Goal: Information Seeking & Learning: Learn about a topic

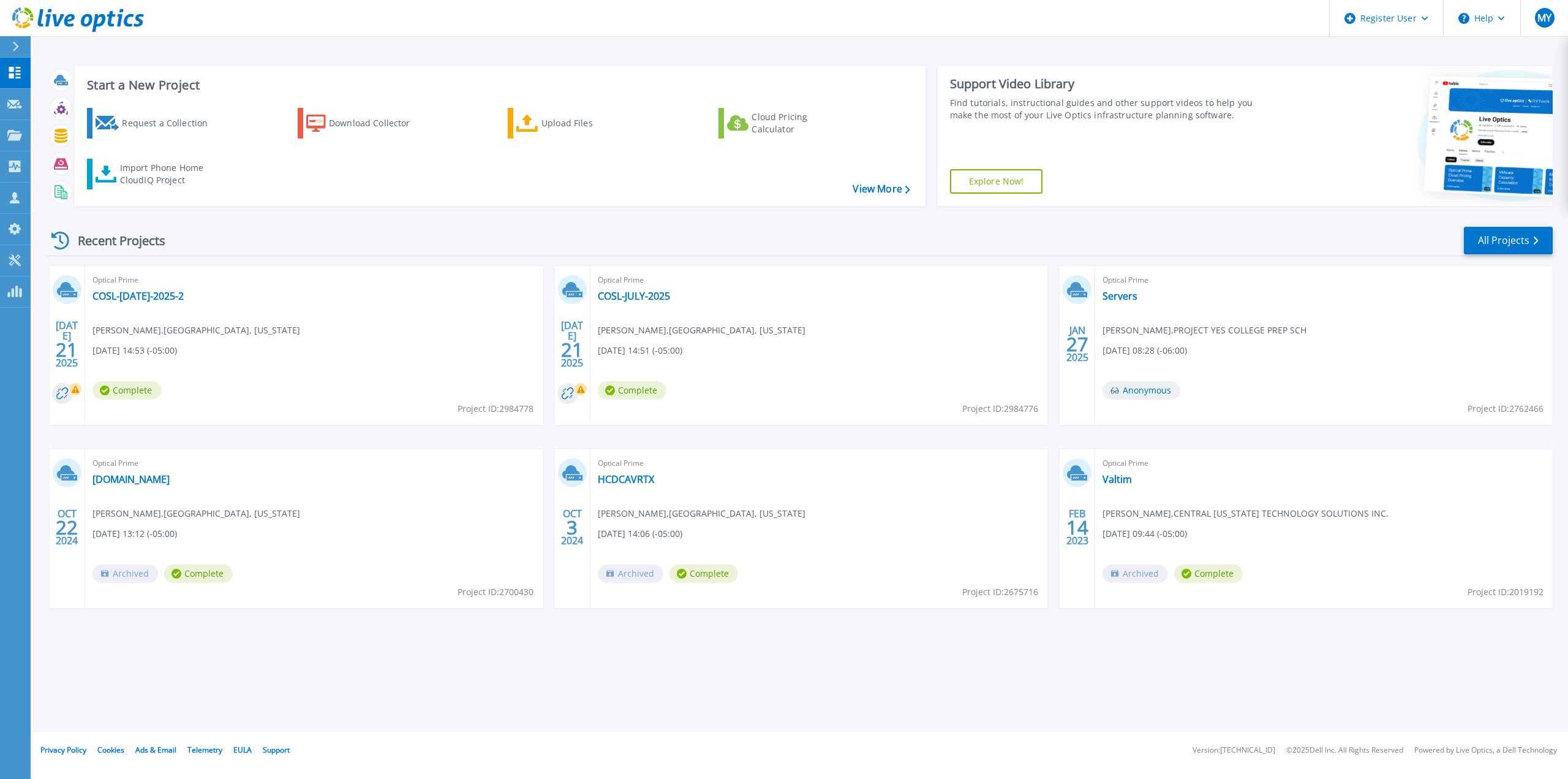
click at [397, 242] on div "Recent Projects All Projects" at bounding box center [800, 241] width 1506 height 31
click at [1422, 25] on div "Register User" at bounding box center [1386, 18] width 113 height 37
click at [1124, 55] on div "Start a New Project Request a Collection Download Collector Upload Files Cloud …" at bounding box center [799, 365] width 1537 height 731
click at [14, 46] on icon at bounding box center [15, 46] width 7 height 10
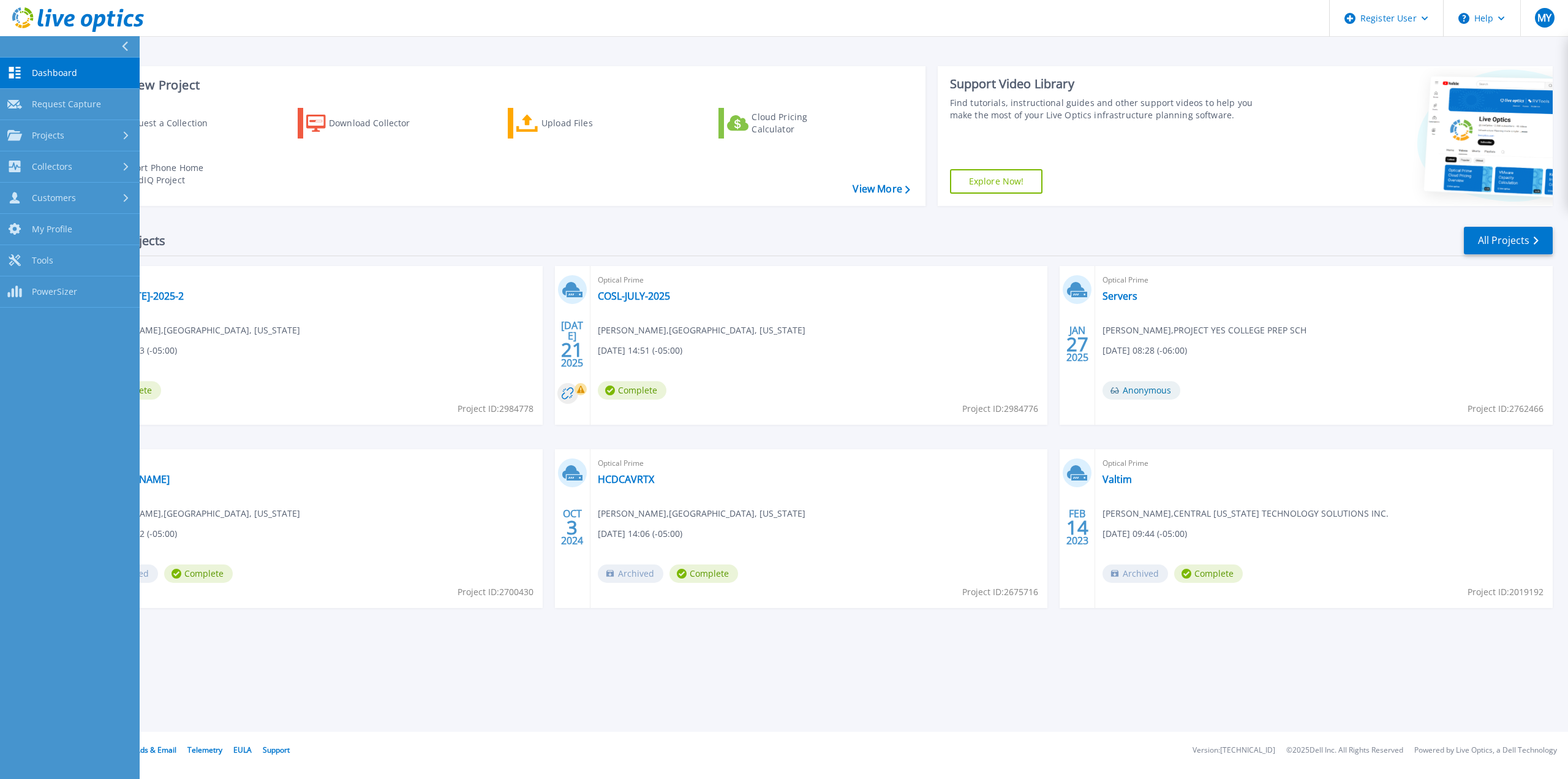
click at [59, 46] on button at bounding box center [70, 46] width 140 height 22
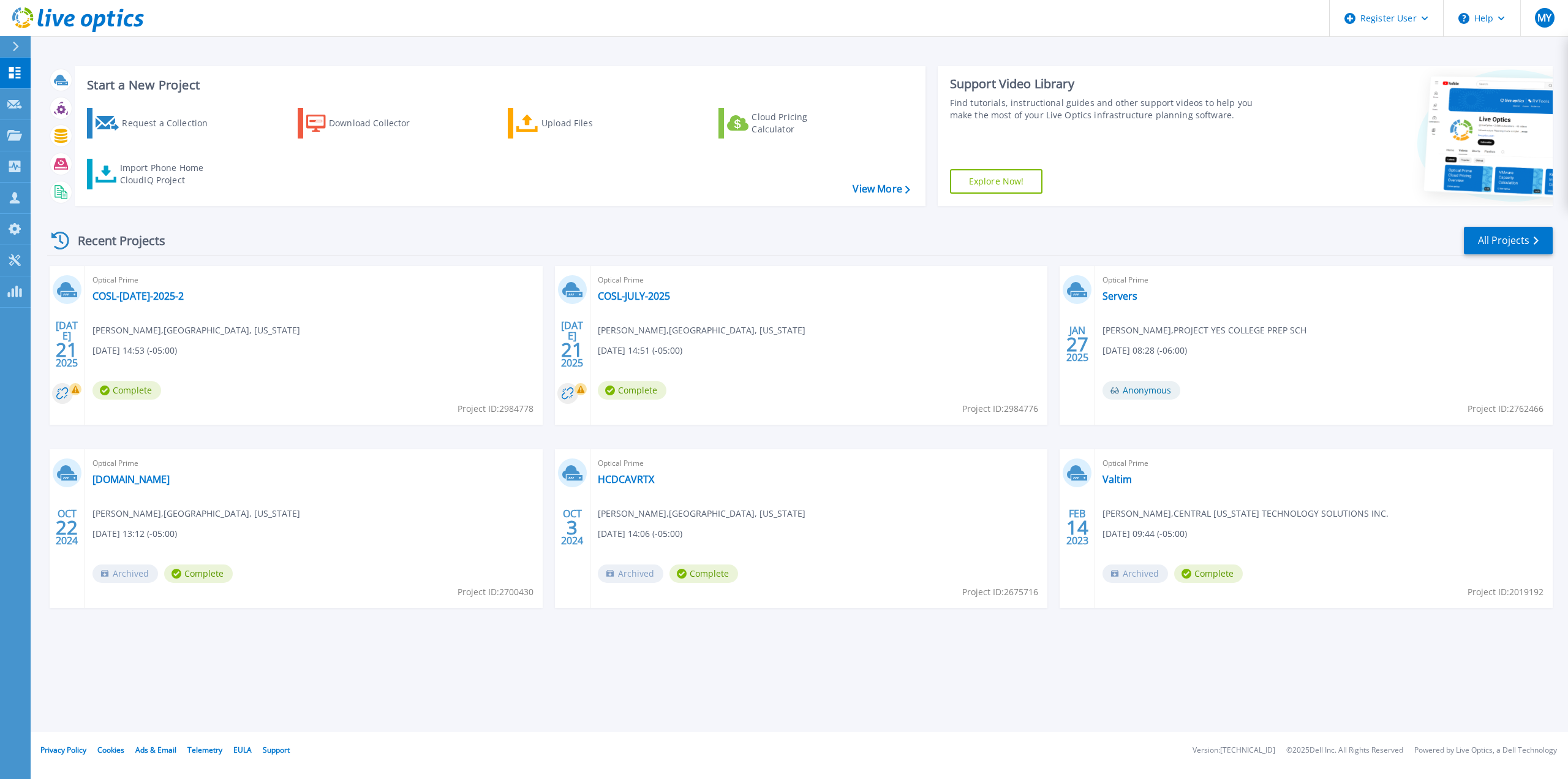
click at [85, 45] on div "Start a New Project Request a Collection Download Collector Upload Files Cloud …" at bounding box center [799, 365] width 1537 height 731
click at [13, 183] on link "Customers Customers" at bounding box center [15, 198] width 31 height 31
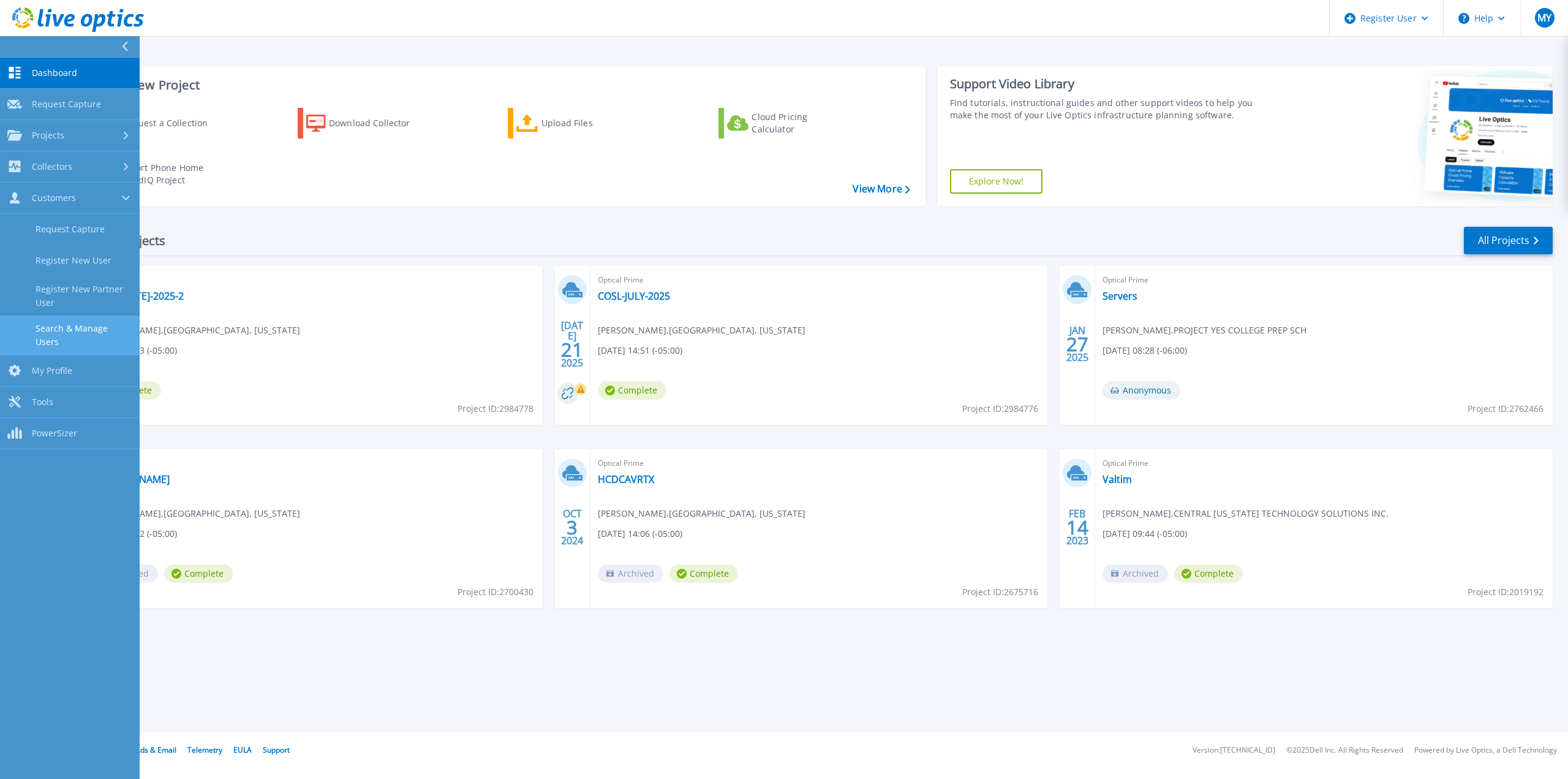
click at [85, 322] on link "Search & Manage Users" at bounding box center [70, 335] width 140 height 39
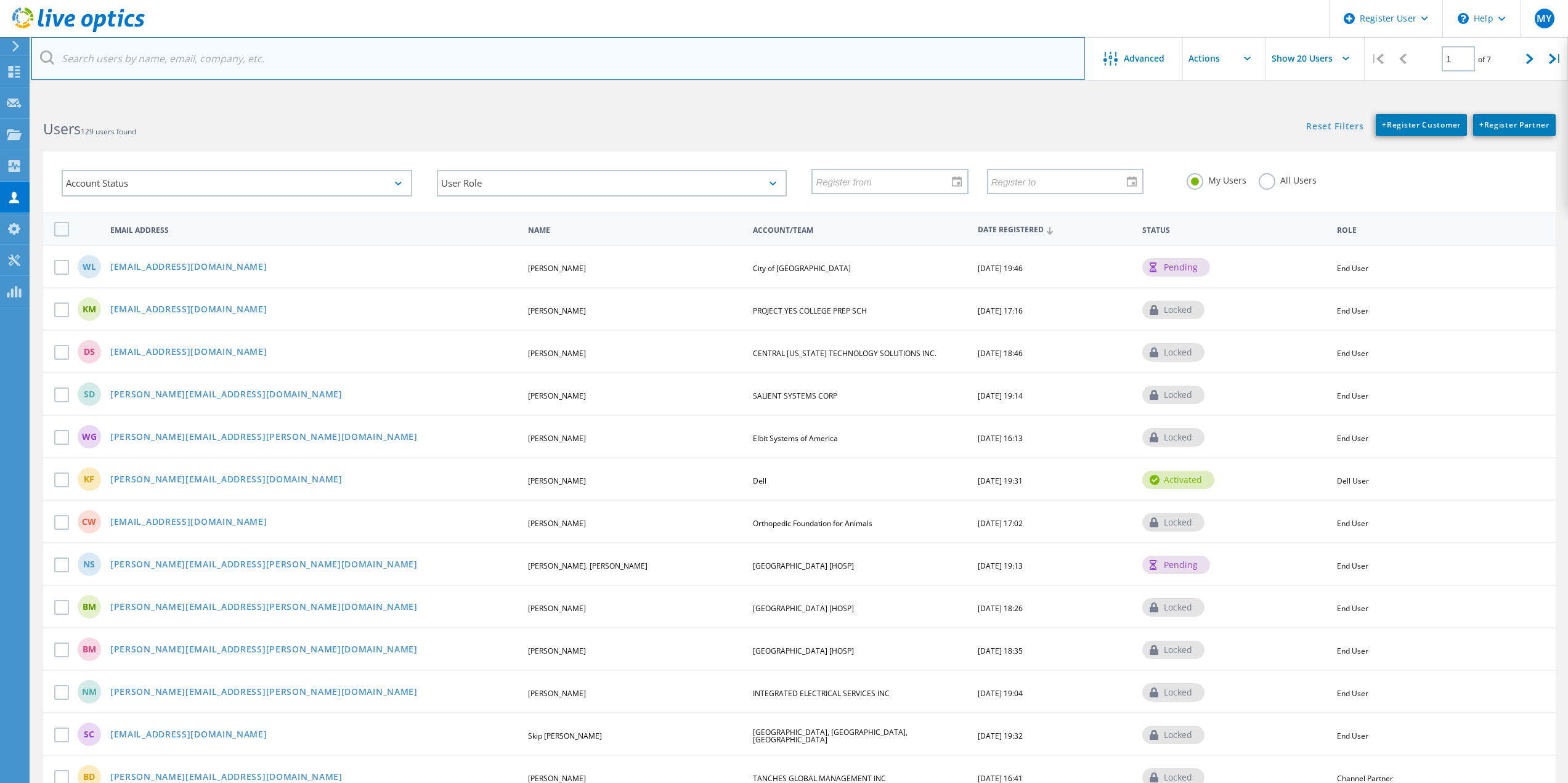
click at [232, 59] on input "text" at bounding box center [558, 58] width 1054 height 43
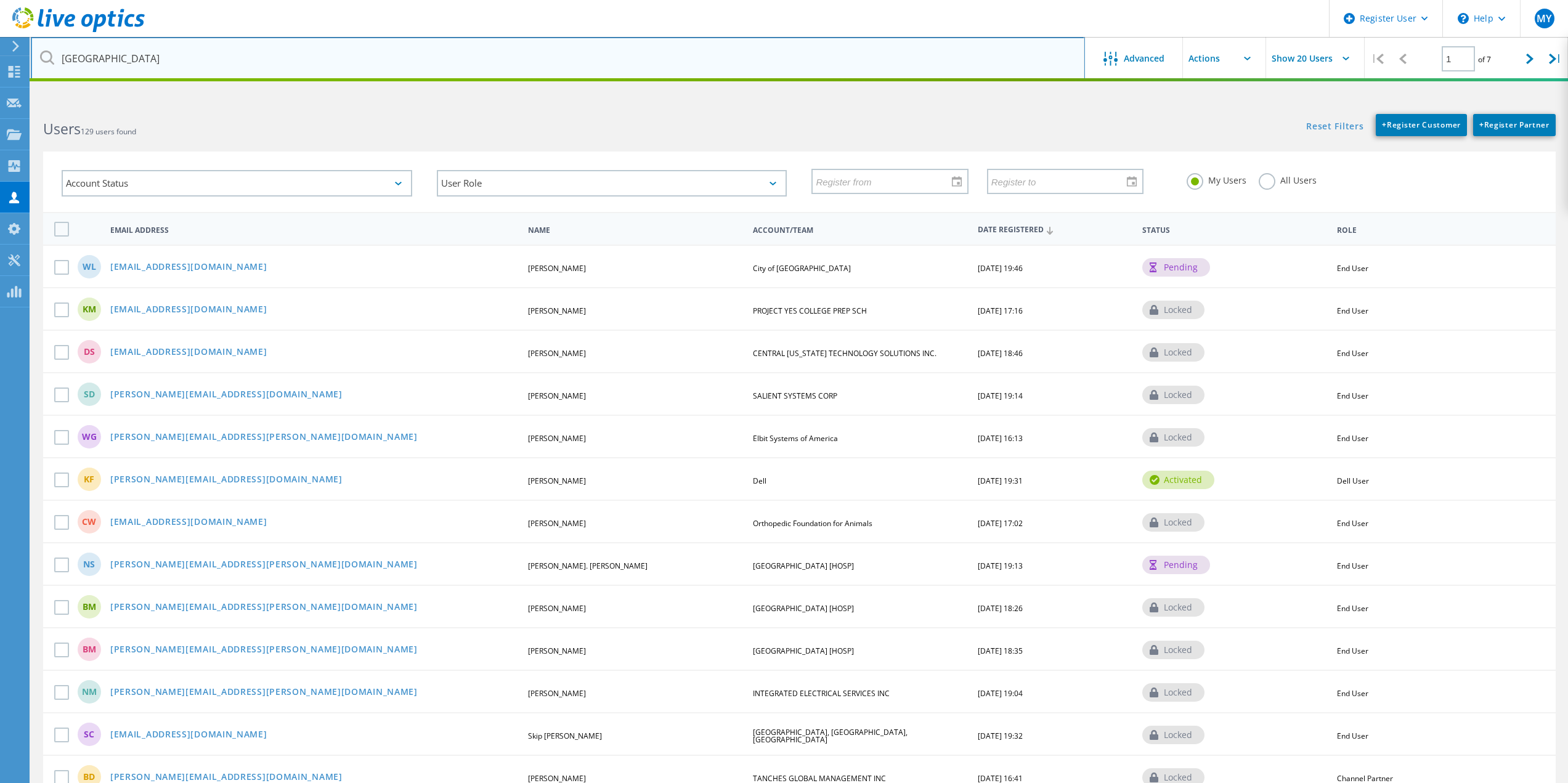
type input "cedar park"
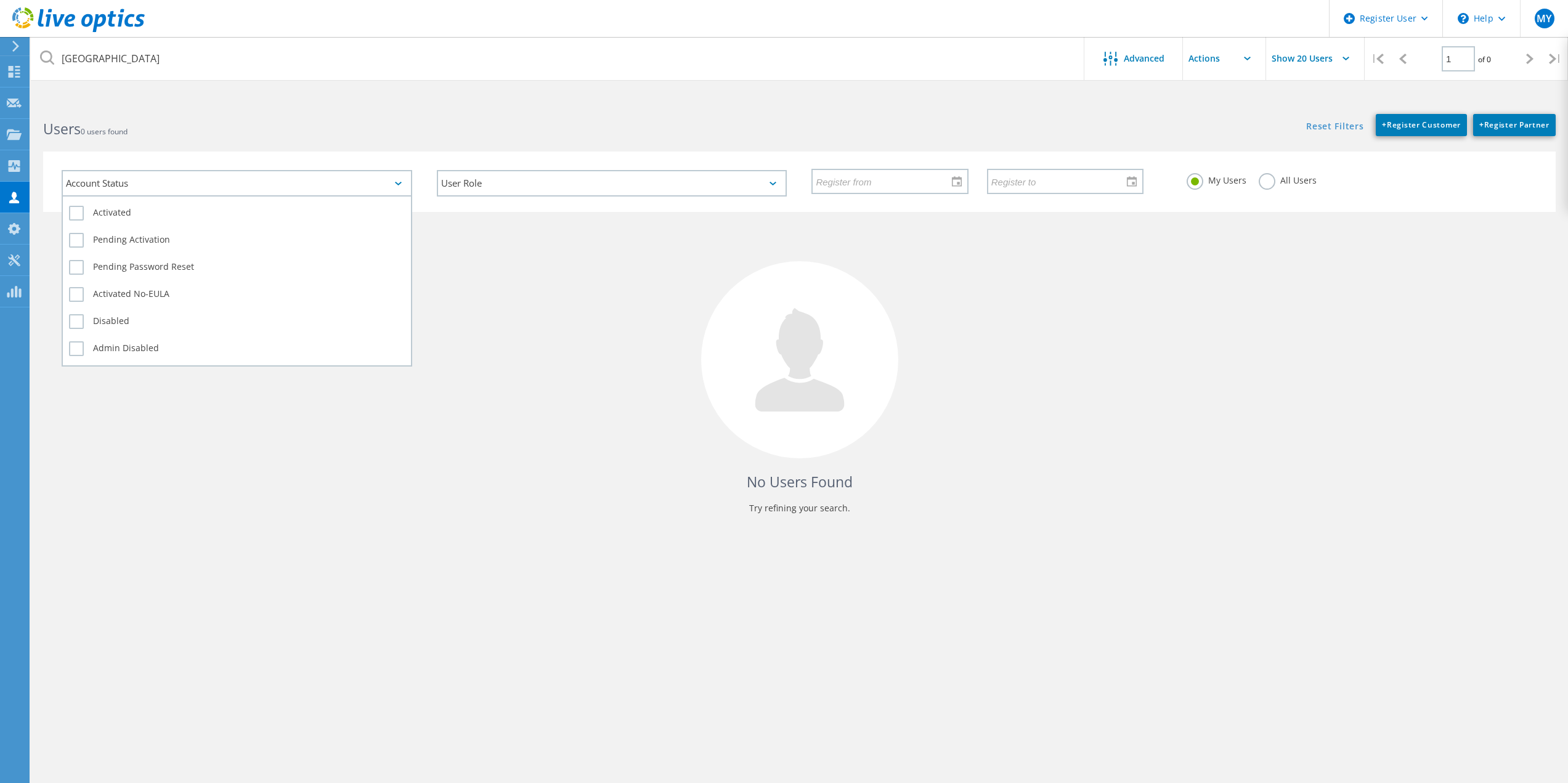
click at [333, 186] on div "Account Status" at bounding box center [237, 184] width 350 height 27
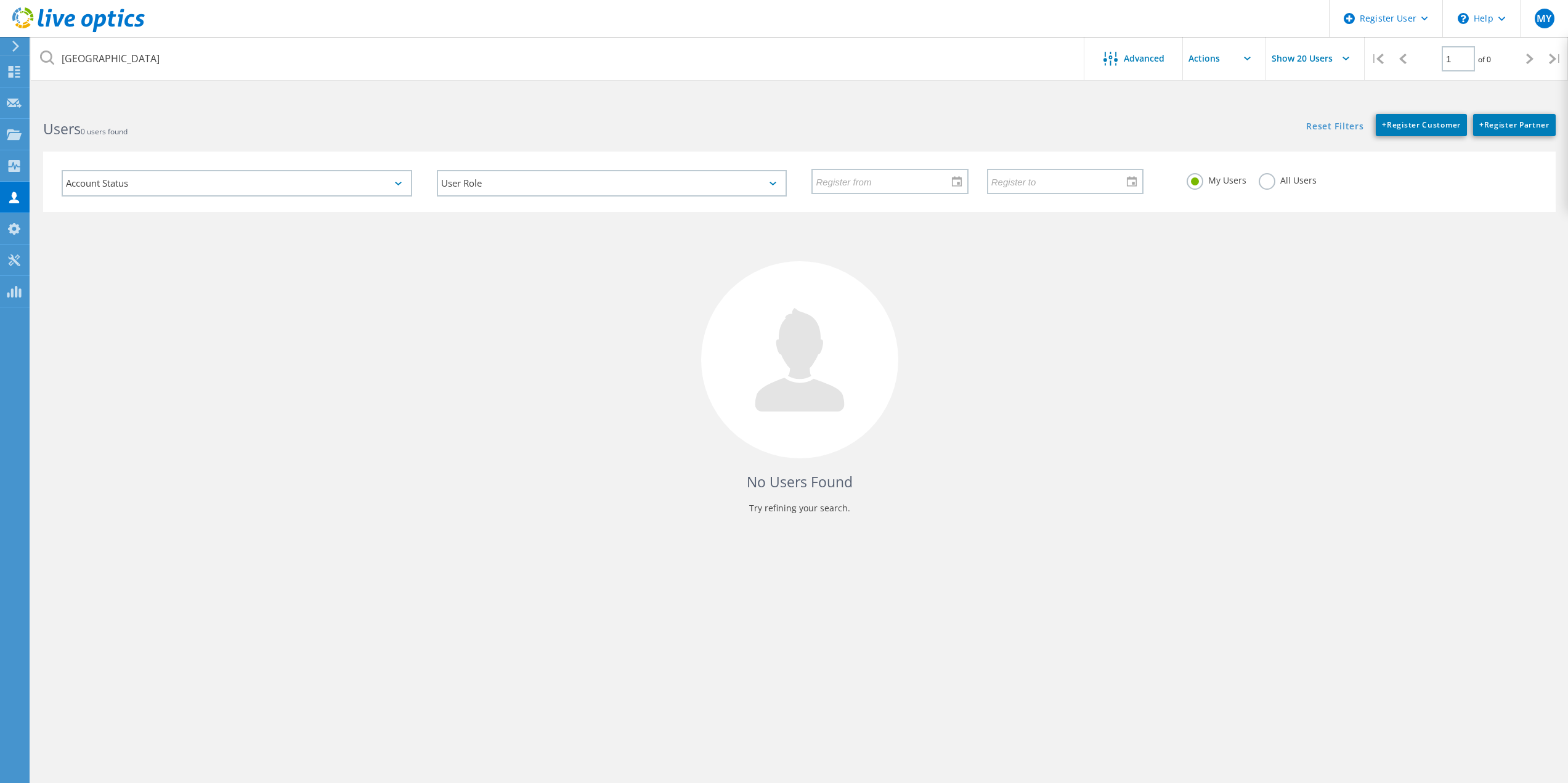
click at [364, 130] on h2 "Users 0 users found" at bounding box center [415, 128] width 744 height 20
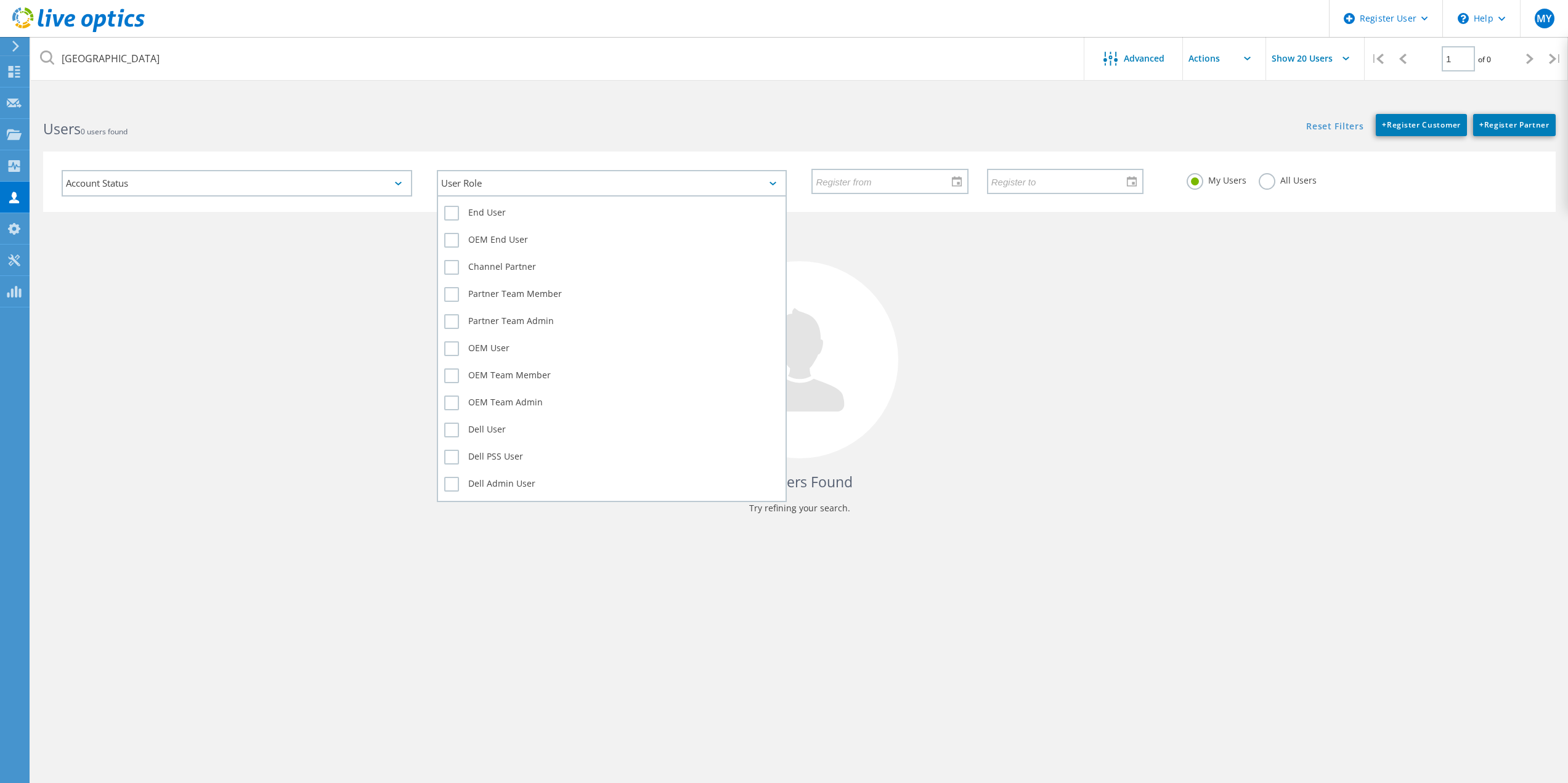
click at [597, 171] on div "User Role" at bounding box center [612, 184] width 350 height 27
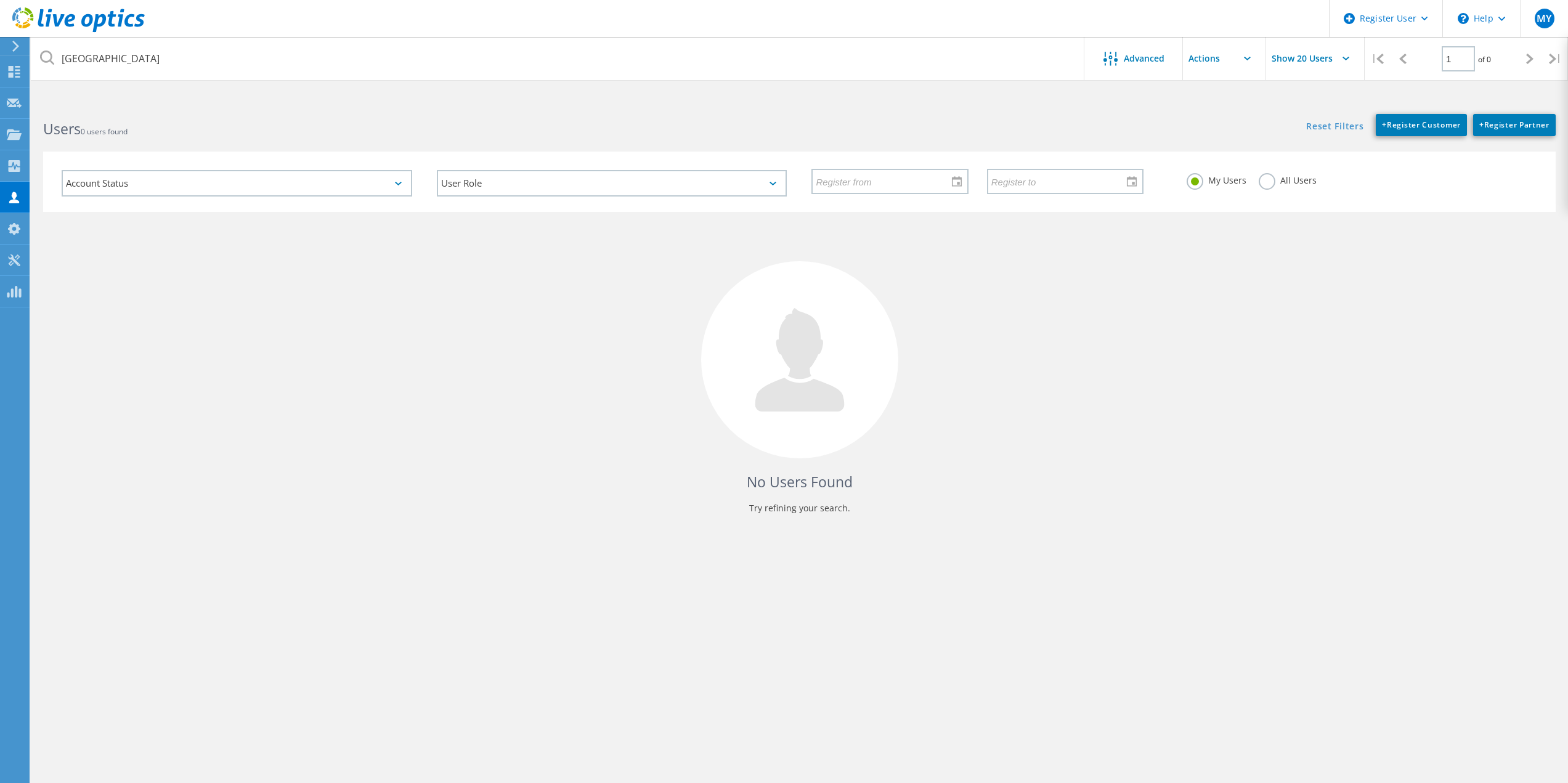
click at [607, 145] on div "Account Status Activated Pending Activation Pending Password Reset Activated No…" at bounding box center [800, 174] width 1537 height 76
click at [1263, 185] on label "All Users" at bounding box center [1288, 179] width 58 height 12
click at [0, 0] on input "All Users" at bounding box center [0, 0] width 0 height 0
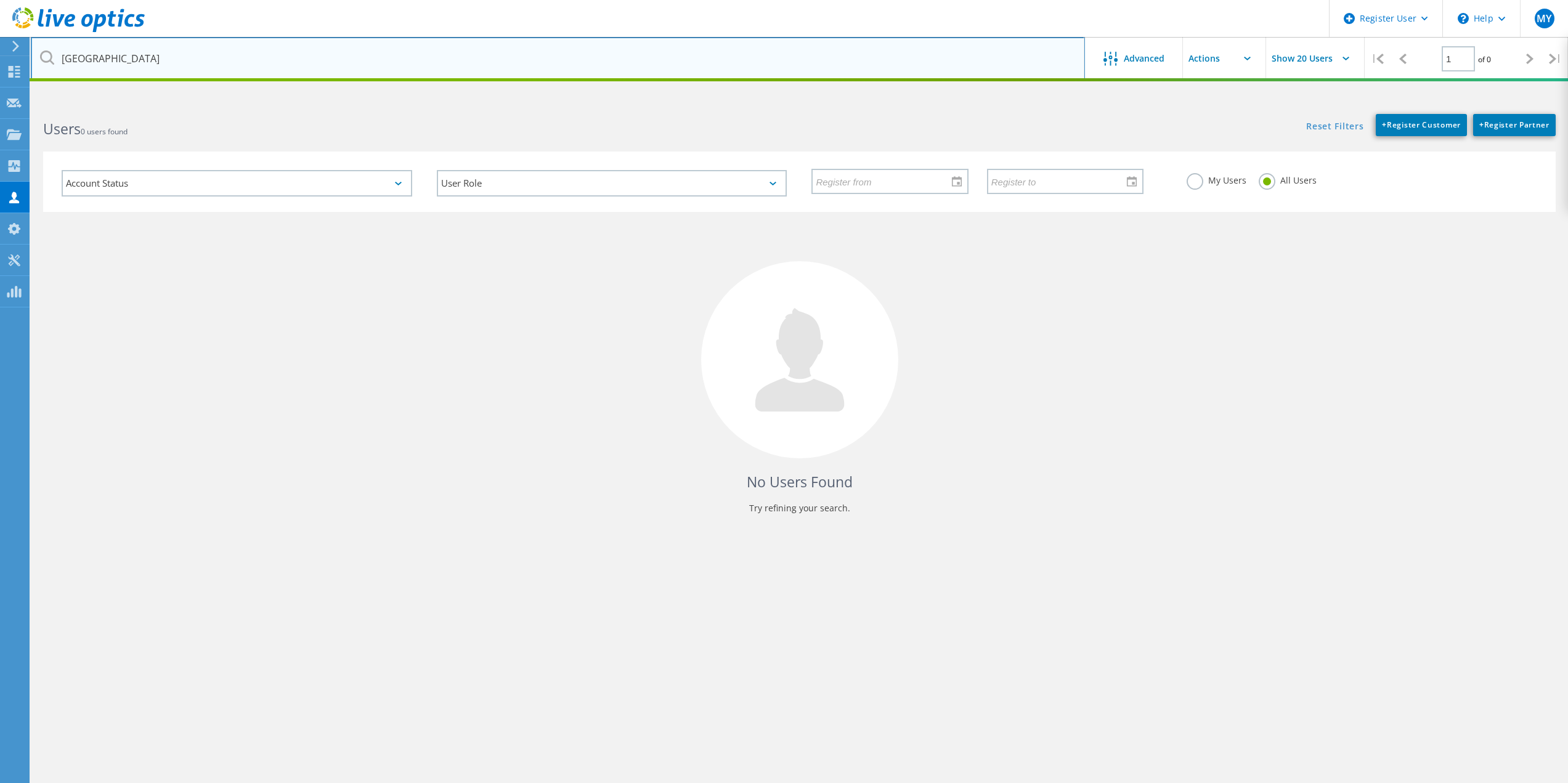
click at [453, 51] on input "cedar park" at bounding box center [558, 58] width 1054 height 43
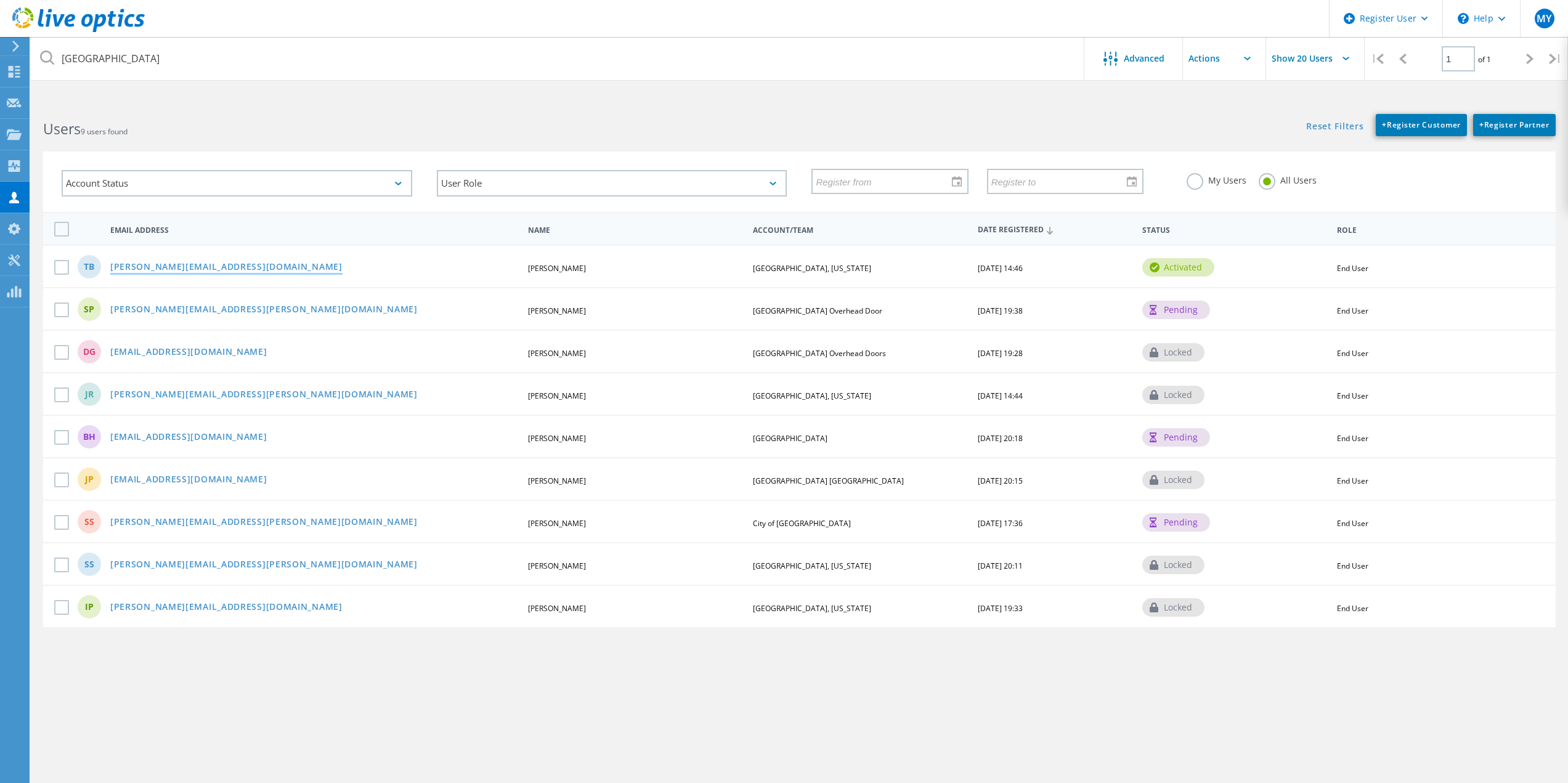
click at [245, 265] on link "tyler.bright@cedarparktexas.gov" at bounding box center [226, 268] width 232 height 11
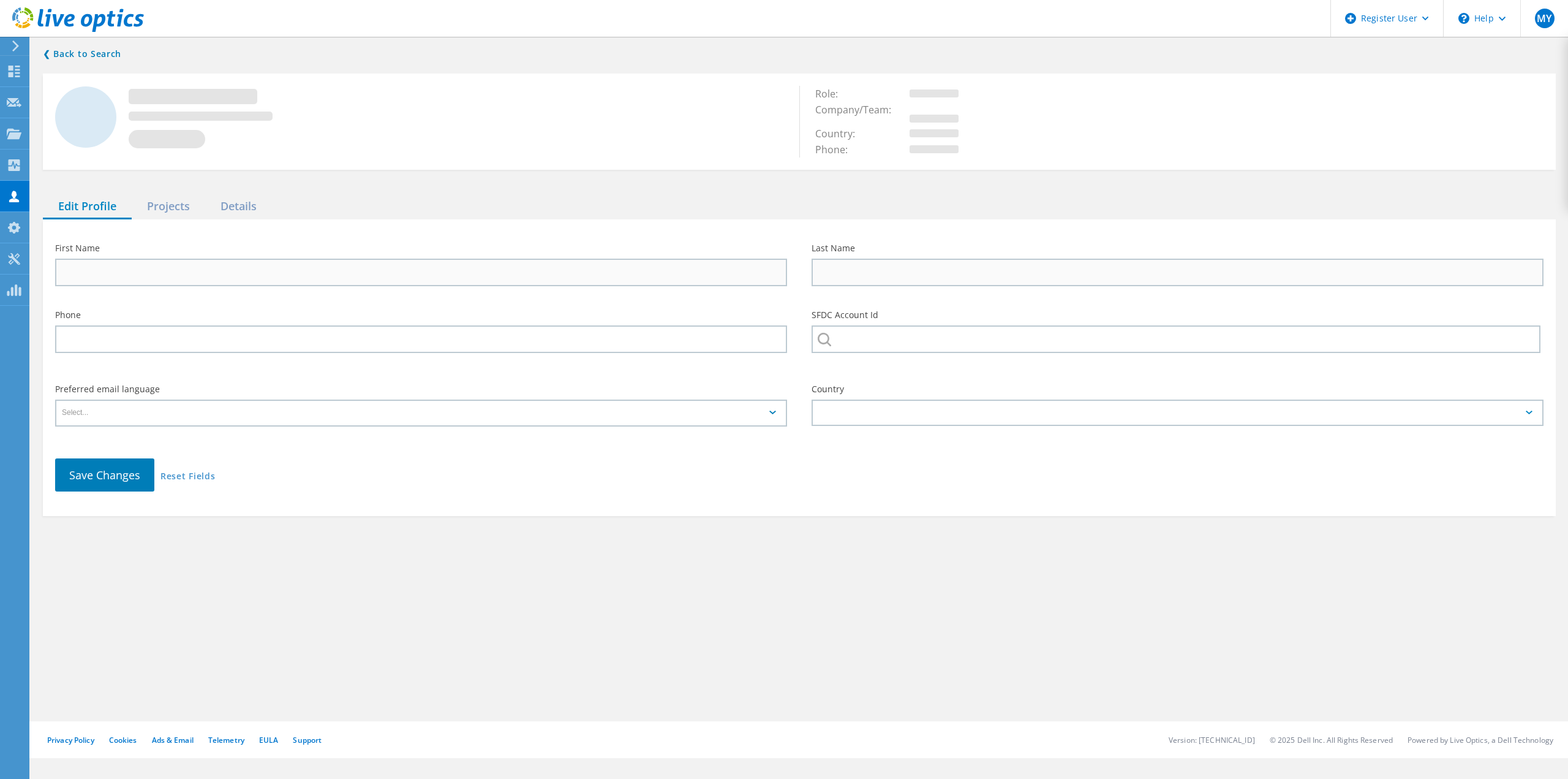
type input "tyler"
type input "bright"
type input "CEDAR PARK, TEXAS"
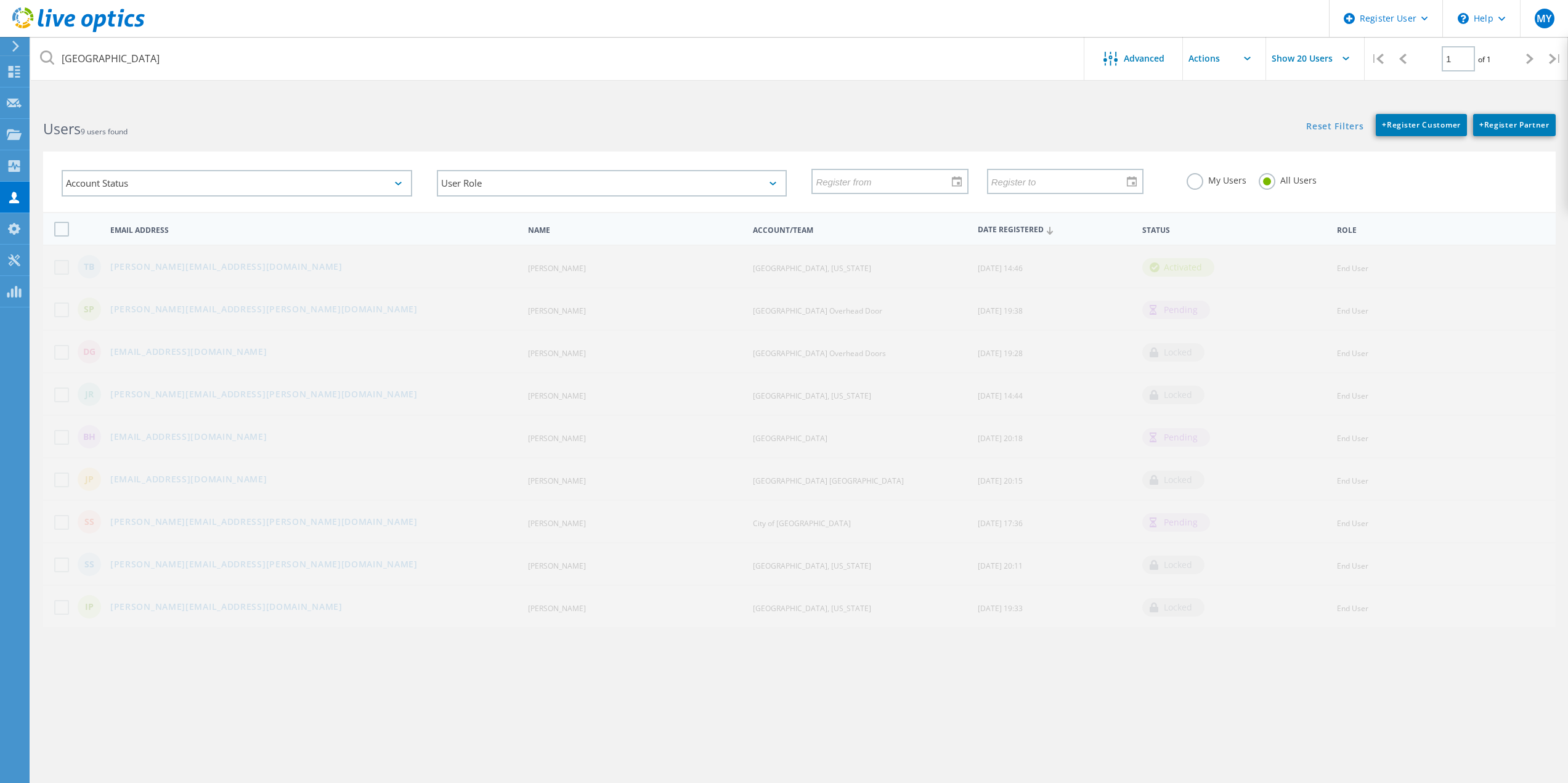
click at [54, 268] on label at bounding box center [64, 267] width 20 height 15
click at [0, 0] on input "checkbox" at bounding box center [0, 0] width 0 height 0
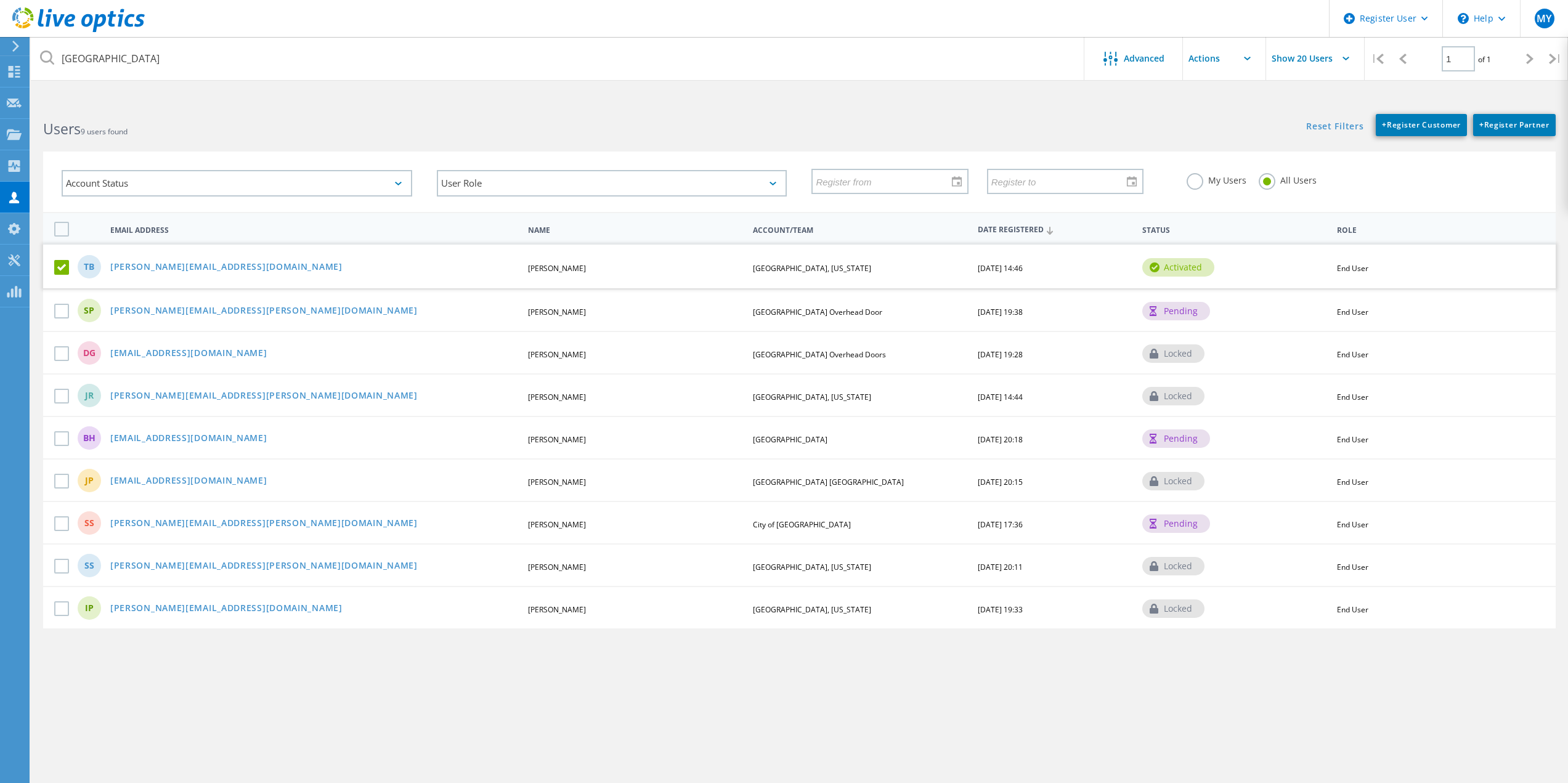
click at [54, 268] on label at bounding box center [64, 267] width 20 height 15
click at [0, 0] on input "checkbox" at bounding box center [0, 0] width 0 height 0
click at [176, 271] on link "tyler.bright@cedarparktexas.gov" at bounding box center [226, 268] width 232 height 11
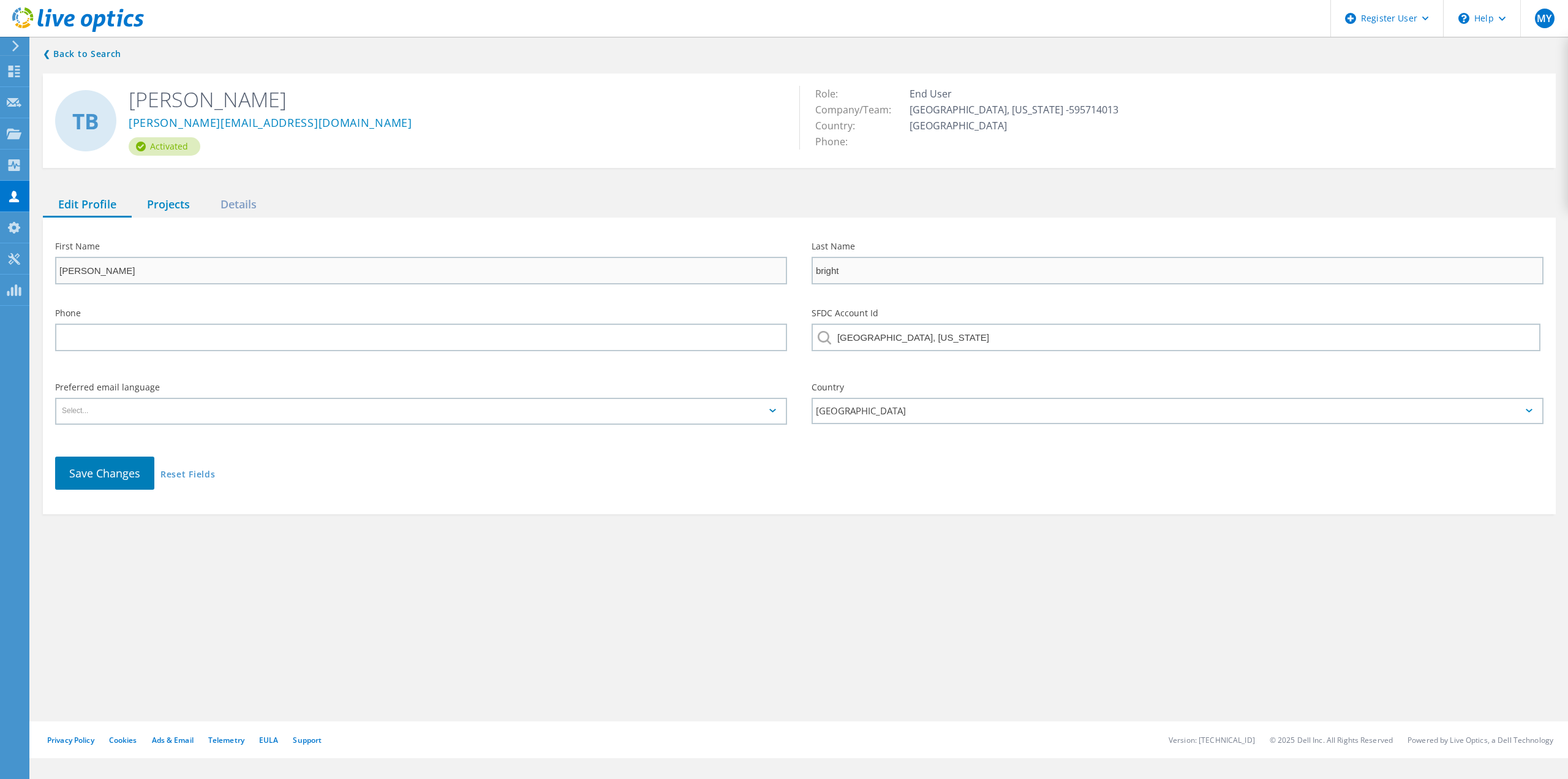
click at [176, 209] on div "Projects" at bounding box center [169, 205] width 74 height 25
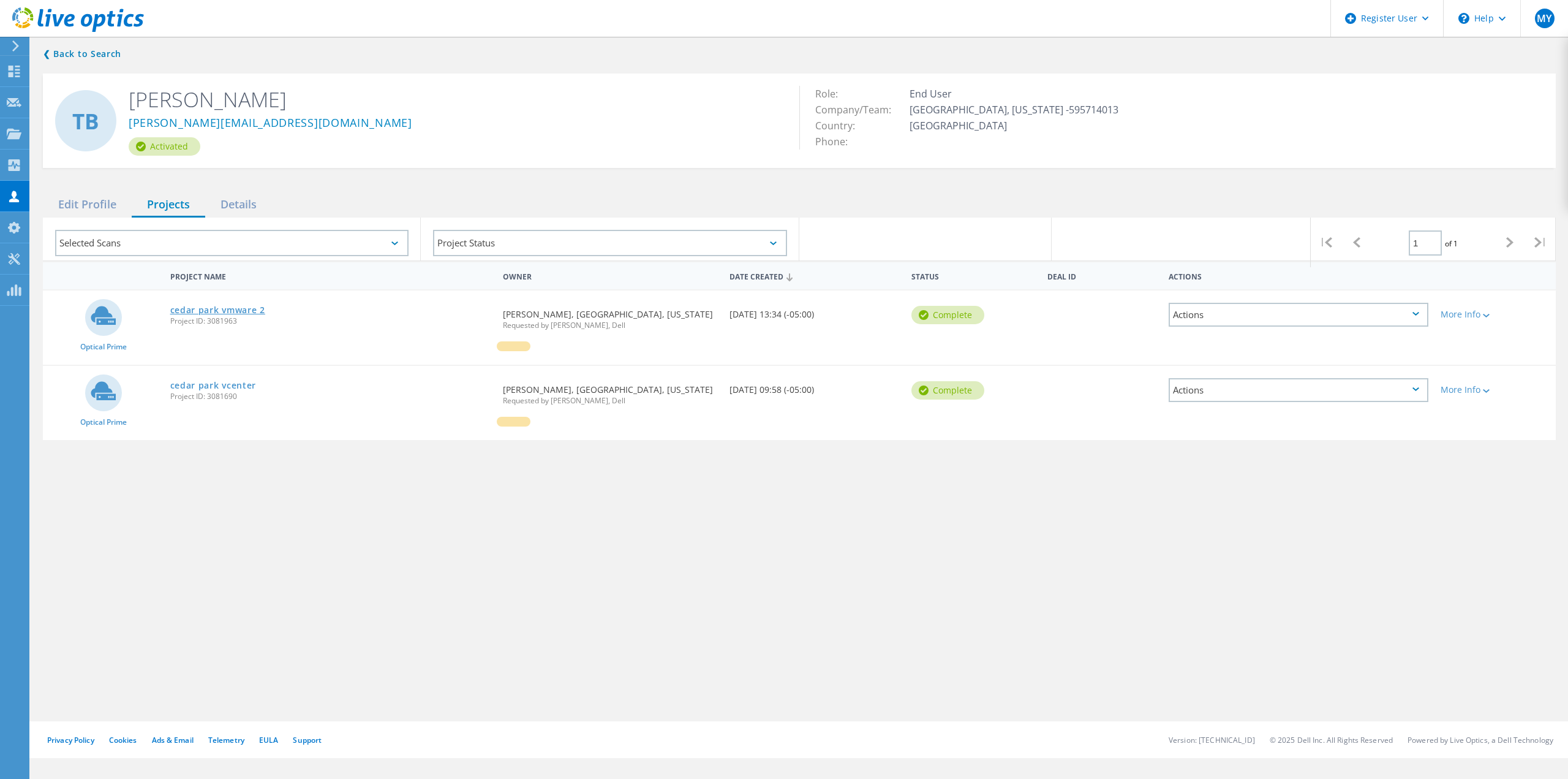
click at [232, 311] on link "cedar park vmware 2" at bounding box center [217, 310] width 95 height 8
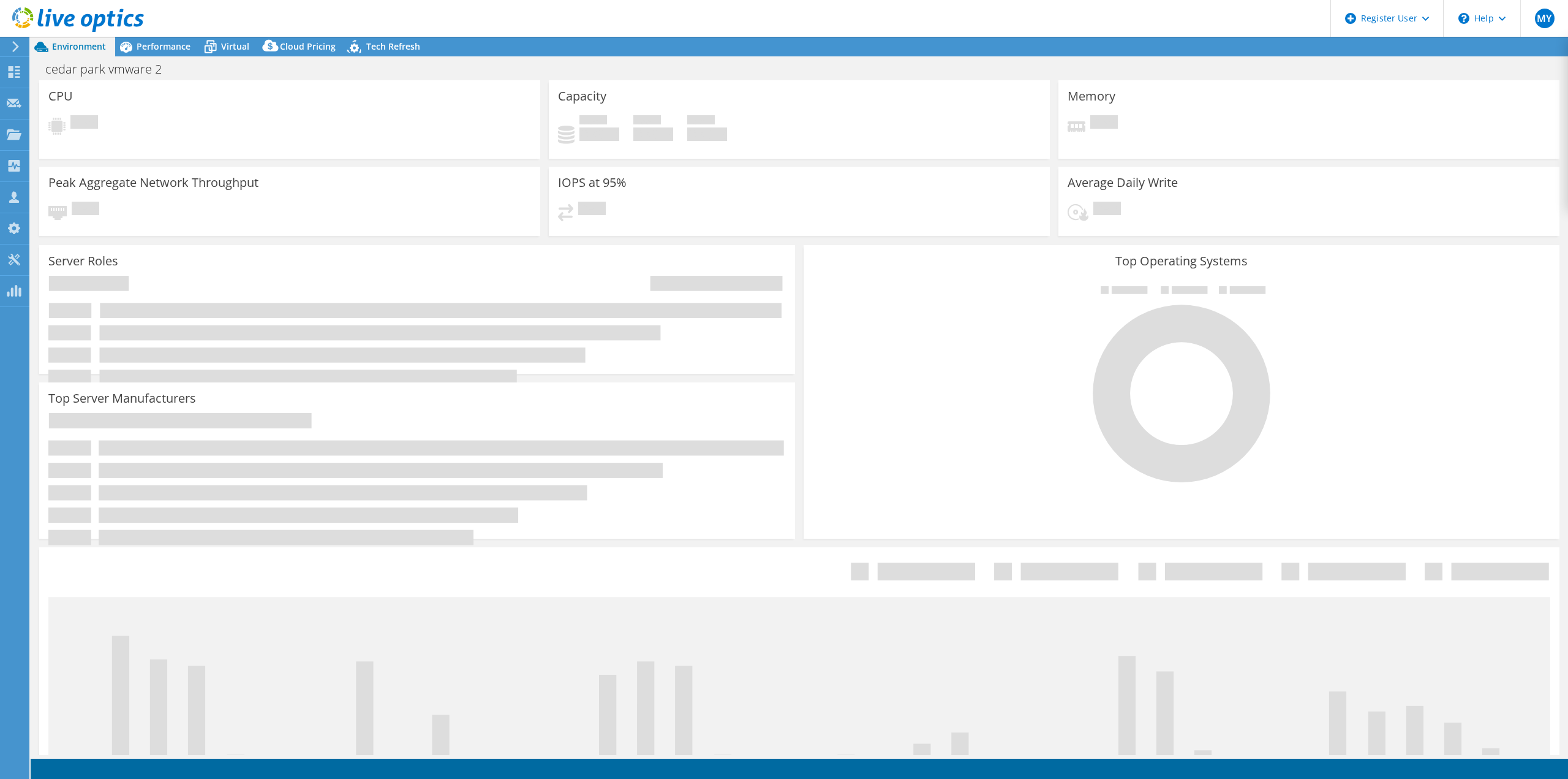
select select "USD"
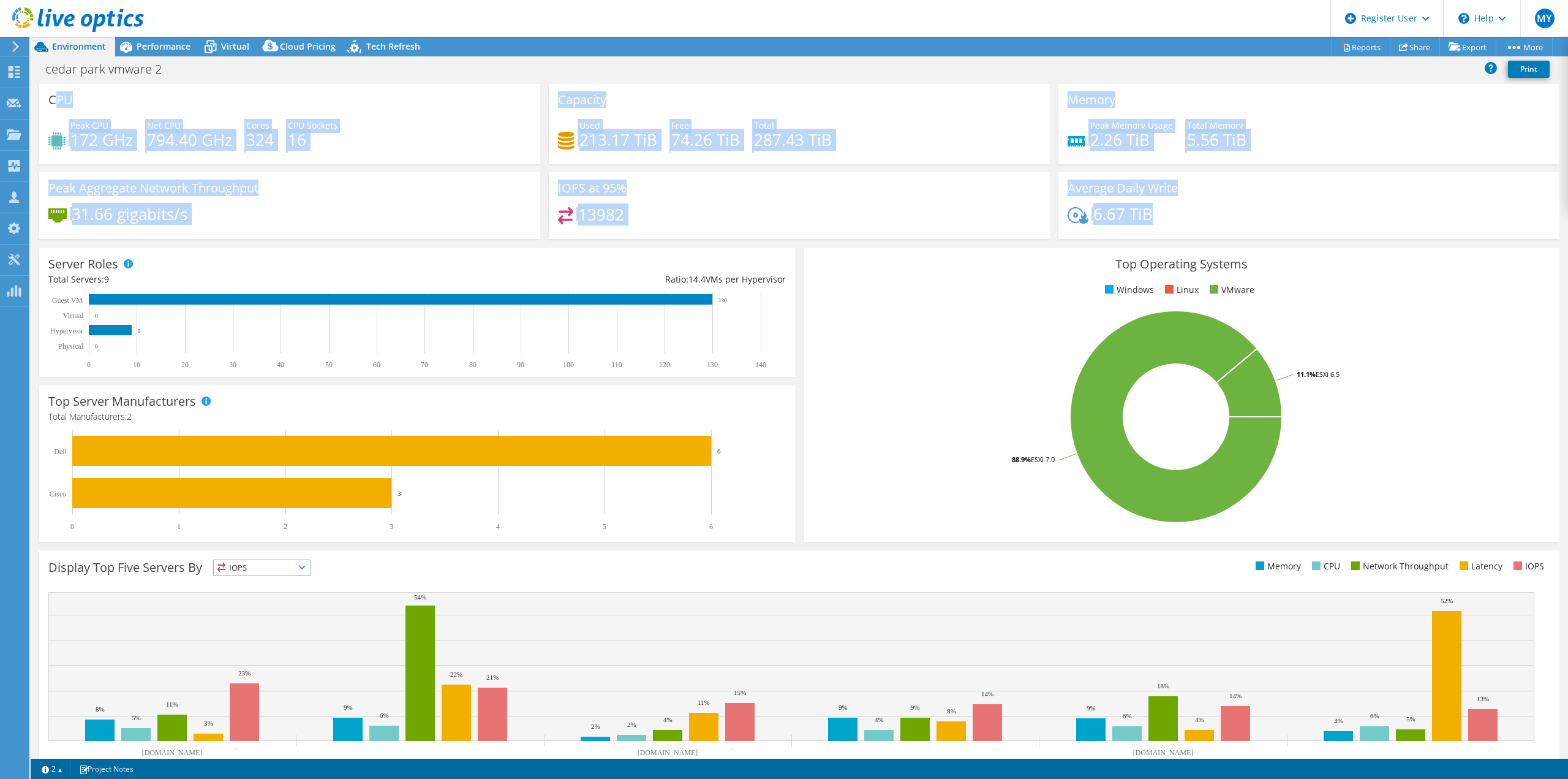
drag, startPoint x: 53, startPoint y: 97, endPoint x: 1215, endPoint y: 220, distance: 1168.5
click at [1215, 220] on div "CPU Peak CPU 172 GHz Net CPU 794.40 GHz Cores 324 CPU Sockets 16 Capacity Used …" at bounding box center [799, 165] width 1529 height 163
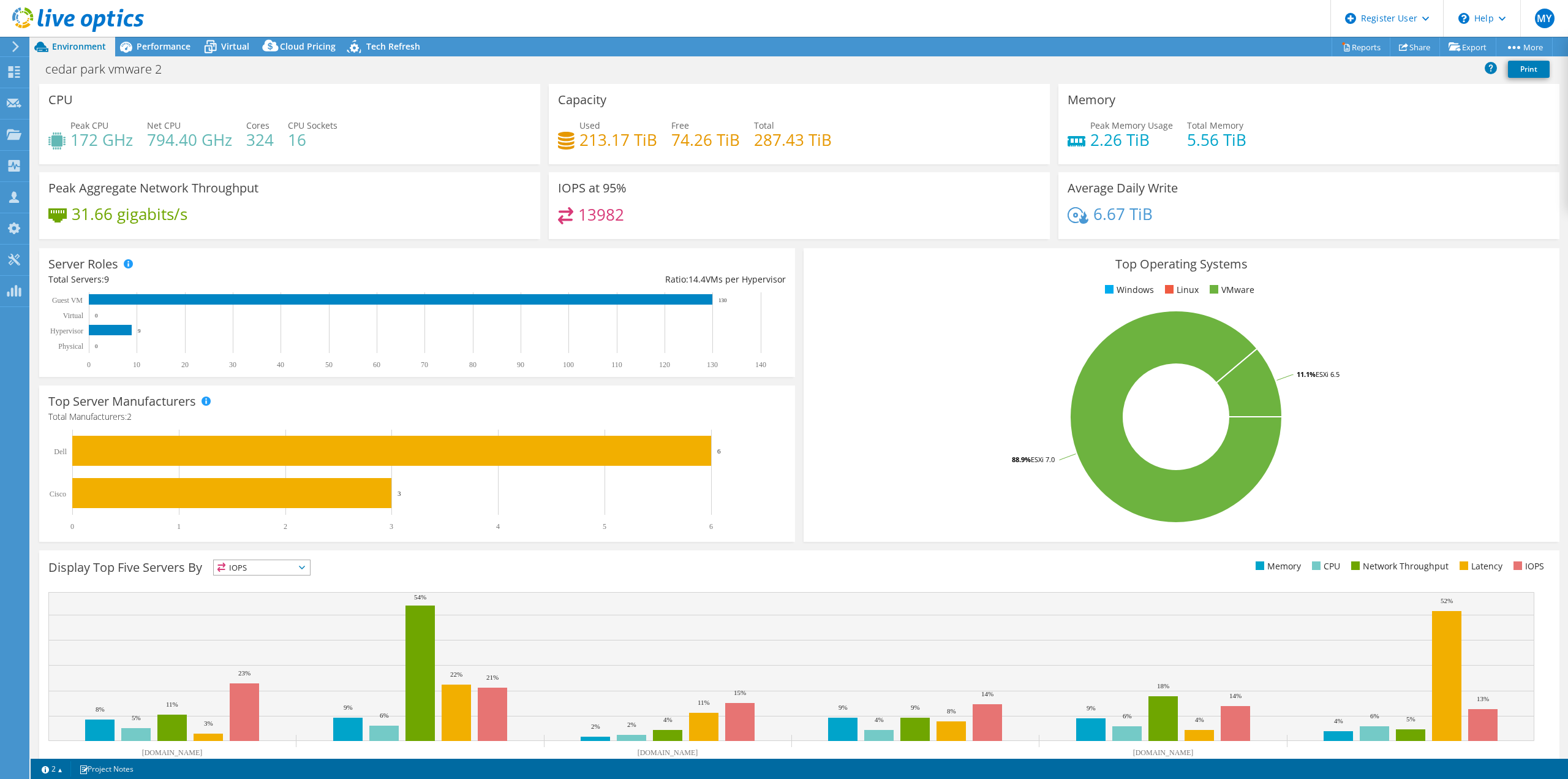
click at [1215, 220] on div "6.67 TiB" at bounding box center [1308, 220] width 482 height 26
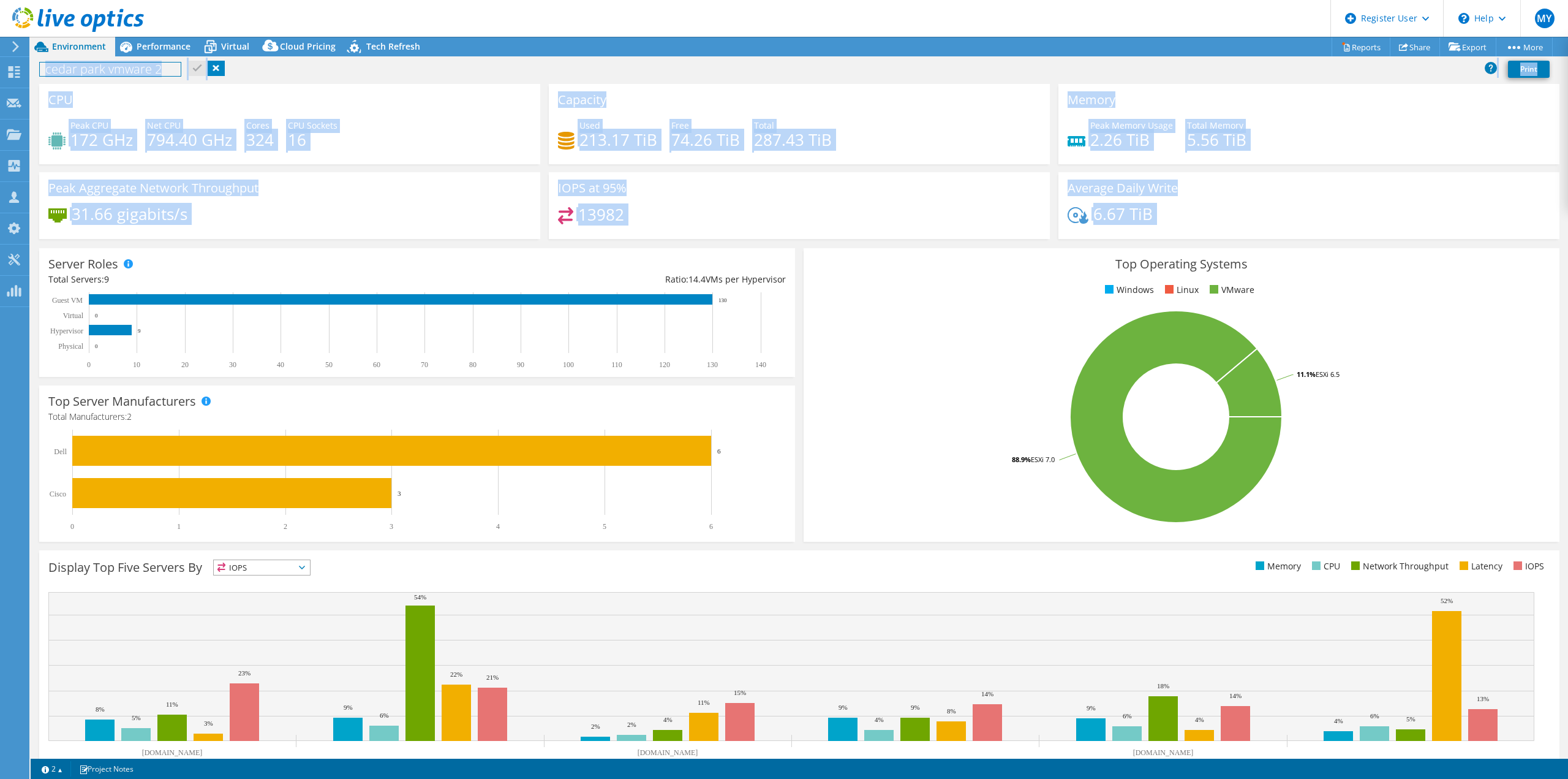
drag, startPoint x: 1215, startPoint y: 220, endPoint x: 289, endPoint y: 93, distance: 934.7
click at [289, 93] on div "CPU Peak CPU 172 GHz Net CPU 794.40 GHz Cores 324 CPU Sockets 16 Capacity Used …" at bounding box center [799, 165] width 1529 height 163
click at [289, 93] on div "CPU Peak CPU 172 GHz Net CPU 794.40 GHz Cores 324 CPU Sockets 16" at bounding box center [289, 124] width 501 height 80
drag, startPoint x: 50, startPoint y: 98, endPoint x: 1190, endPoint y: 220, distance: 1146.5
click at [1191, 218] on div "CPU Peak CPU 172 GHz Net CPU 794.40 GHz Cores 324 CPU Sockets 16 Capacity Used …" at bounding box center [799, 165] width 1529 height 163
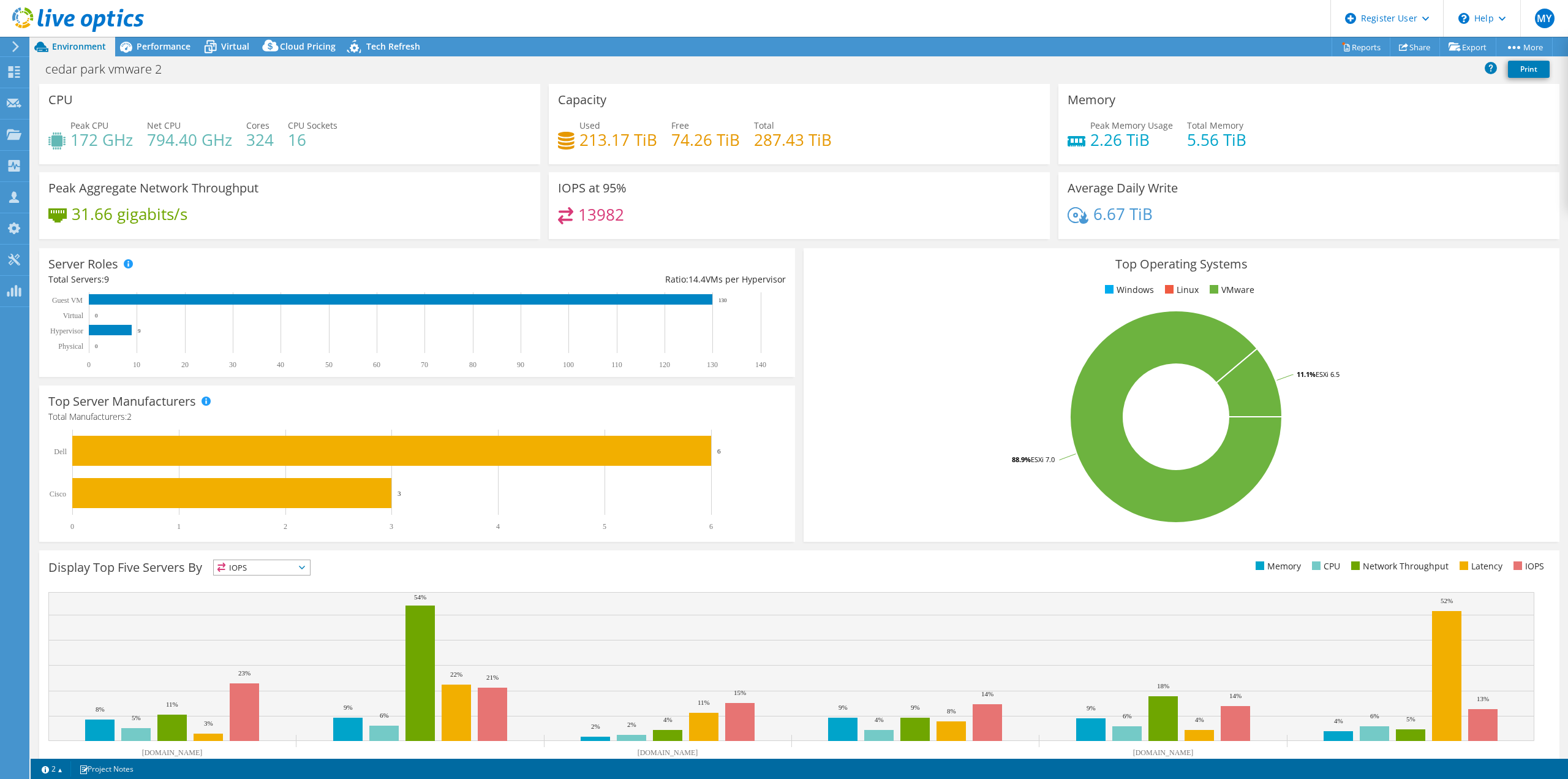
click at [1190, 220] on div "6.67 TiB" at bounding box center [1308, 220] width 482 height 26
click at [709, 280] on div "Ratio: 14.4 VMs per Hypervisor" at bounding box center [601, 279] width 369 height 13
click at [734, 280] on div "Ratio: 14.4 VMs per Hypervisor" at bounding box center [601, 279] width 369 height 13
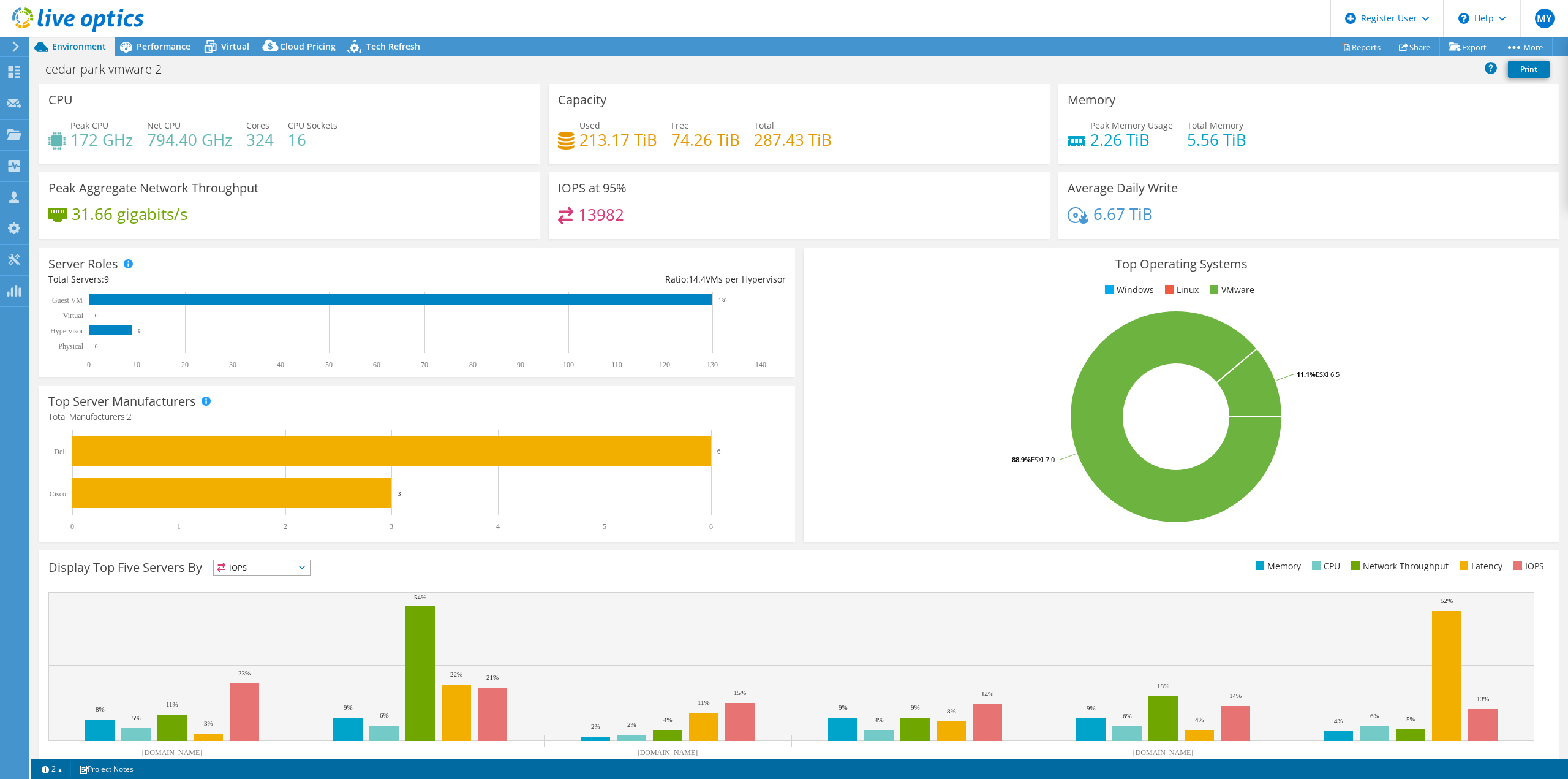
click at [730, 280] on div "Ratio: 14.4 VMs per Hypervisor" at bounding box center [601, 279] width 369 height 13
click at [720, 280] on div "Ratio: 14.4 VMs per Hypervisor" at bounding box center [601, 279] width 369 height 13
click at [719, 280] on div "Ratio: 14.4 VMs per Hypervisor" at bounding box center [601, 279] width 369 height 13
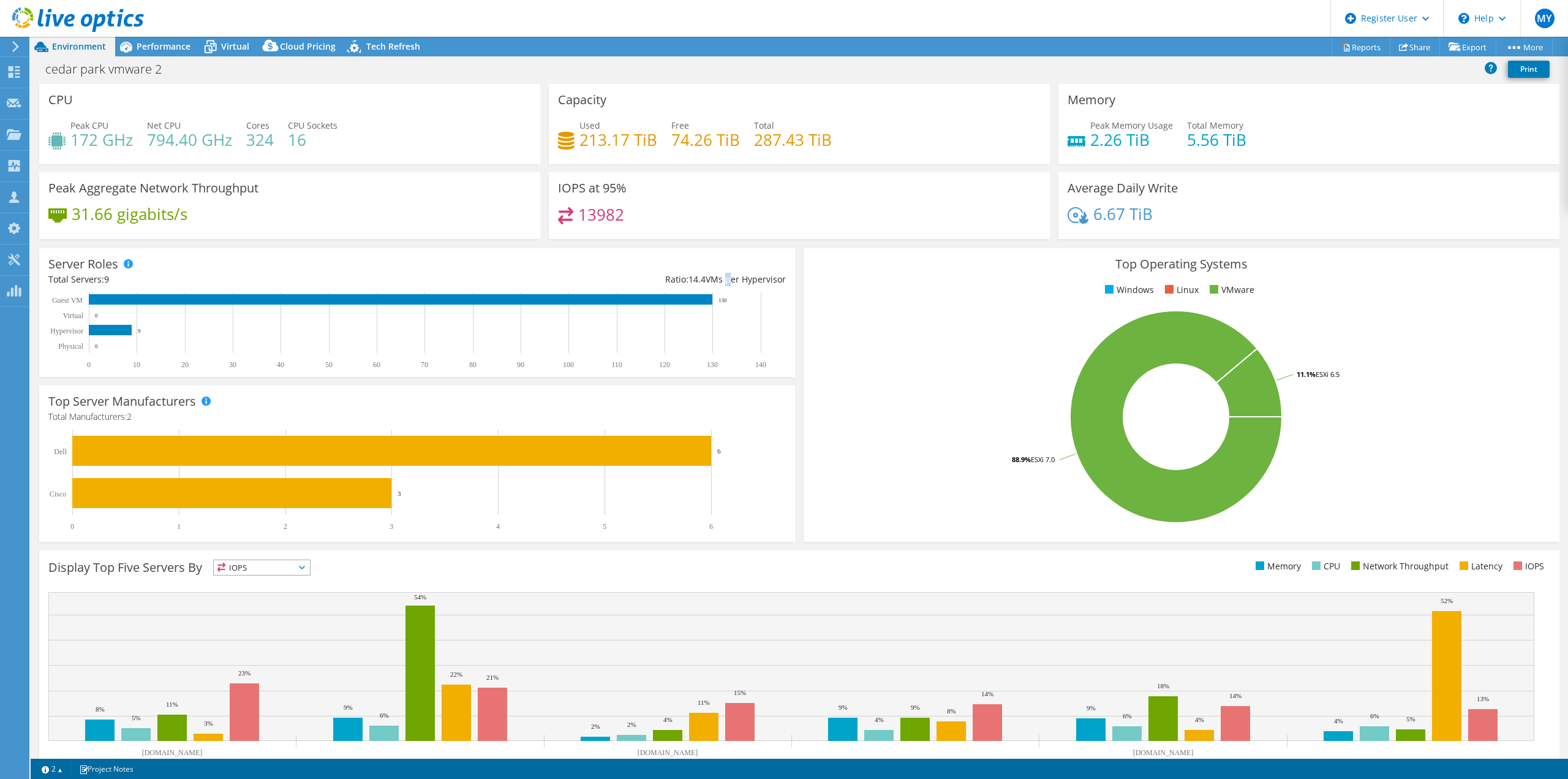
click at [720, 280] on div "Ratio: 14.4 VMs per Hypervisor" at bounding box center [601, 279] width 369 height 13
click at [721, 280] on div "Ratio: 14.4 VMs per Hypervisor" at bounding box center [601, 279] width 369 height 13
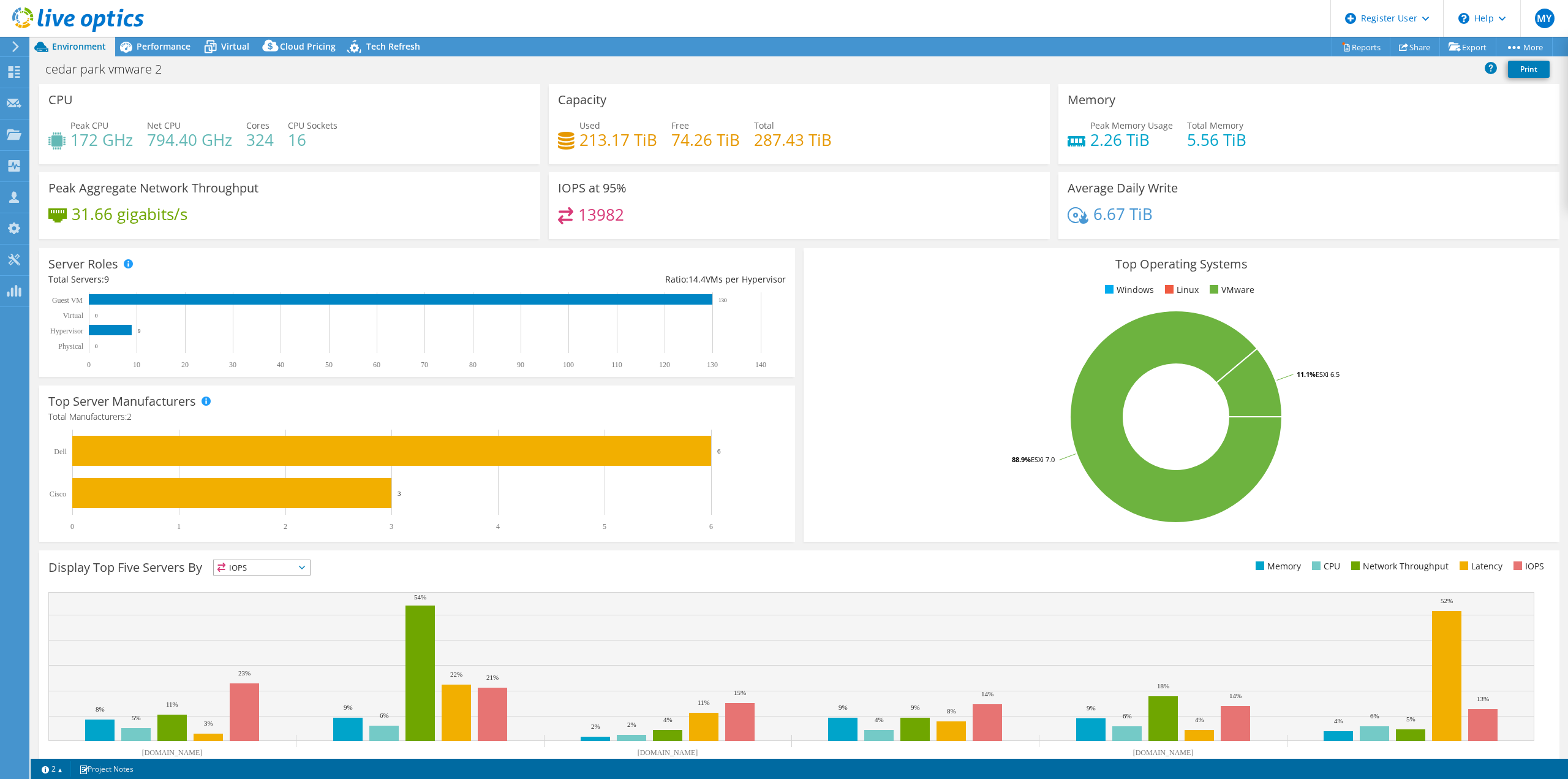
click at [737, 277] on div "Ratio: 14.4 VMs per Hypervisor" at bounding box center [601, 279] width 369 height 13
click at [736, 277] on div "Ratio: 14.4 VMs per Hypervisor" at bounding box center [601, 279] width 369 height 13
click at [720, 280] on div "Ratio: 14.4 VMs per Hypervisor" at bounding box center [601, 279] width 369 height 13
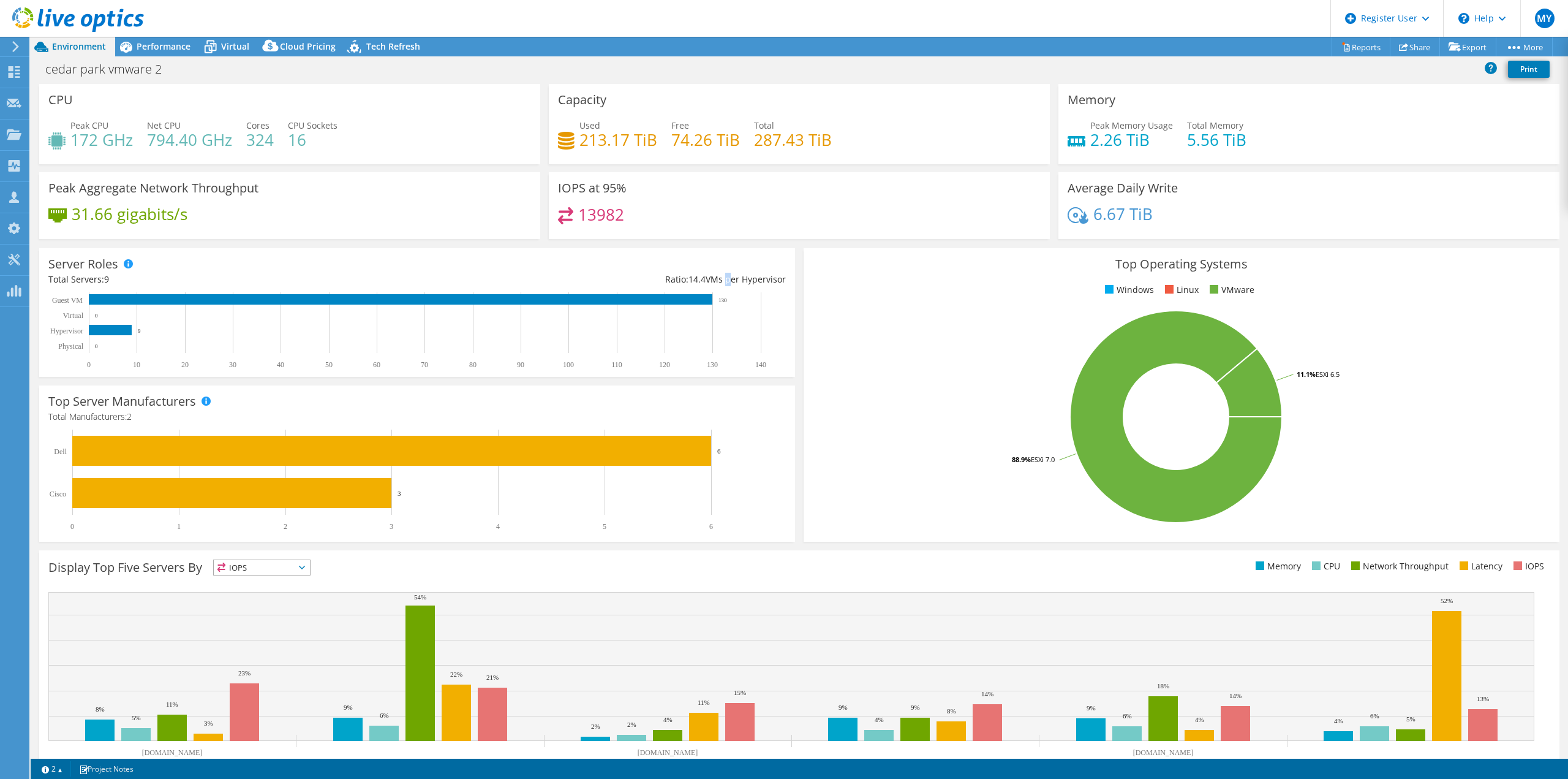
click at [720, 280] on div "Ratio: 14.4 VMs per Hypervisor" at bounding box center [601, 279] width 369 height 13
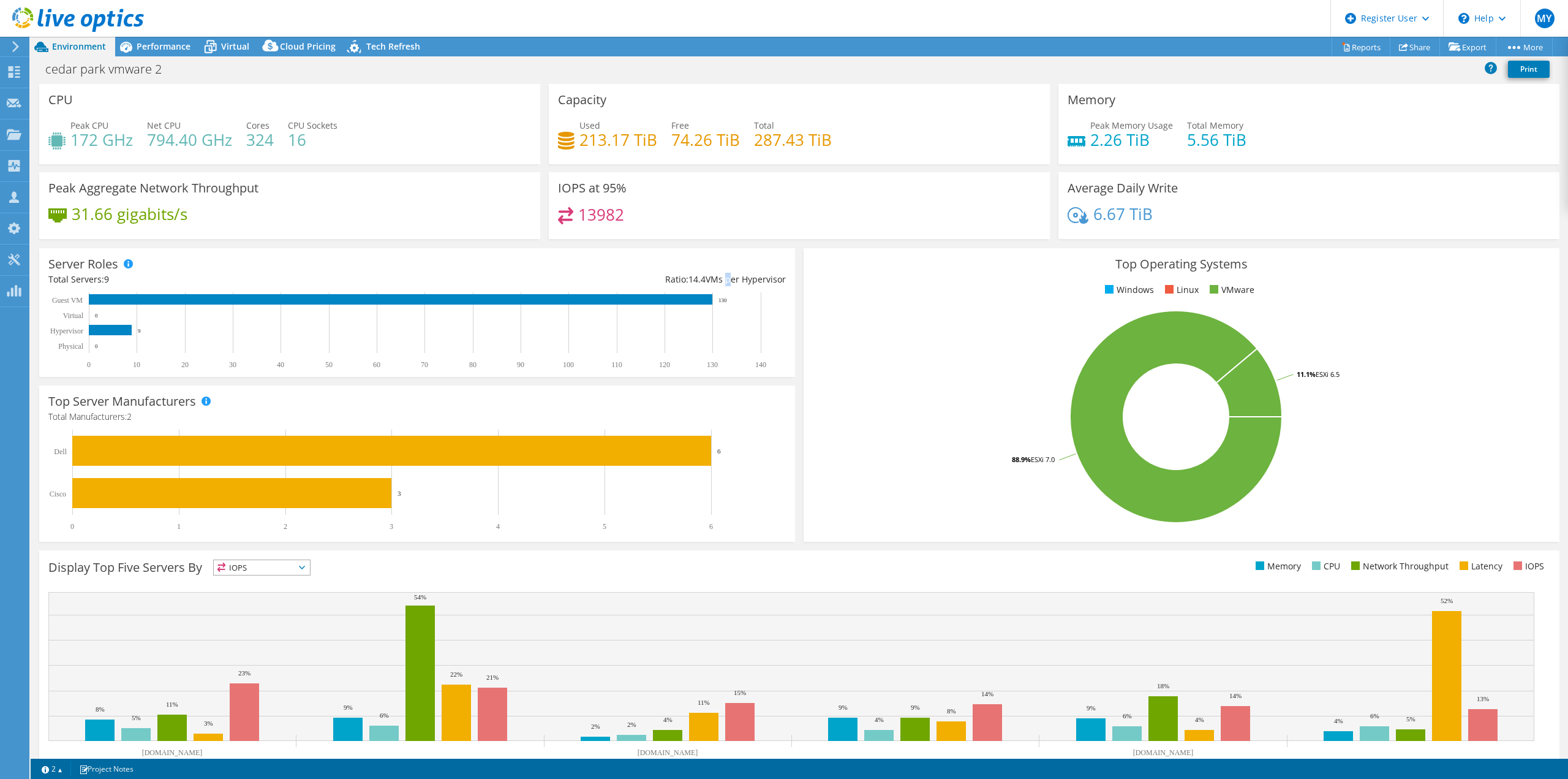
click at [720, 280] on div "Ratio: 14.4 VMs per Hypervisor" at bounding box center [601, 279] width 369 height 13
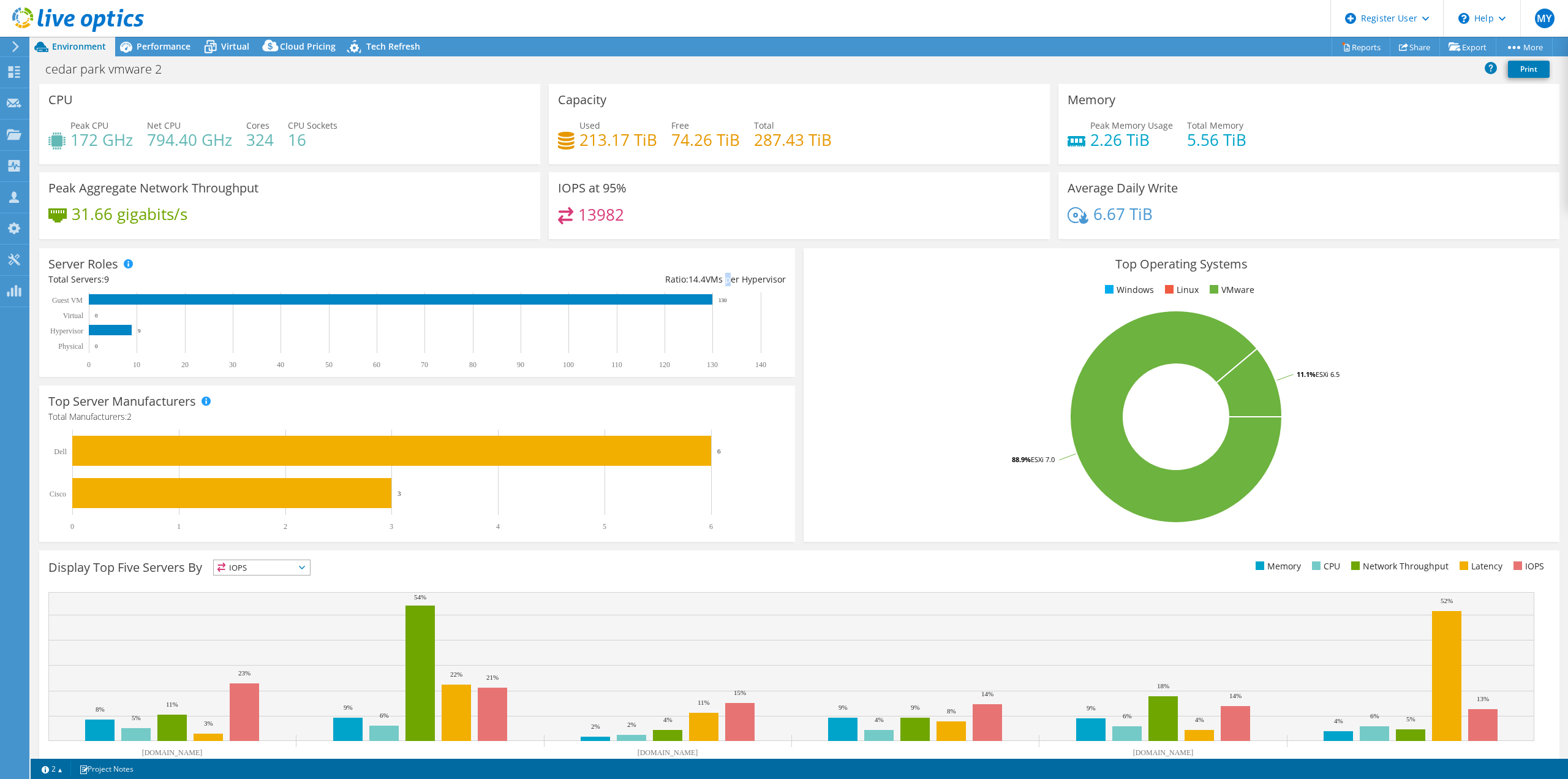
click at [720, 280] on div "Ratio: 14.4 VMs per Hypervisor" at bounding box center [601, 279] width 369 height 13
drag, startPoint x: 656, startPoint y: 280, endPoint x: 787, endPoint y: 277, distance: 131.0
click at [787, 277] on div "Server Roles Physical Servers represent bare metal servers that were targets of…" at bounding box center [417, 312] width 756 height 129
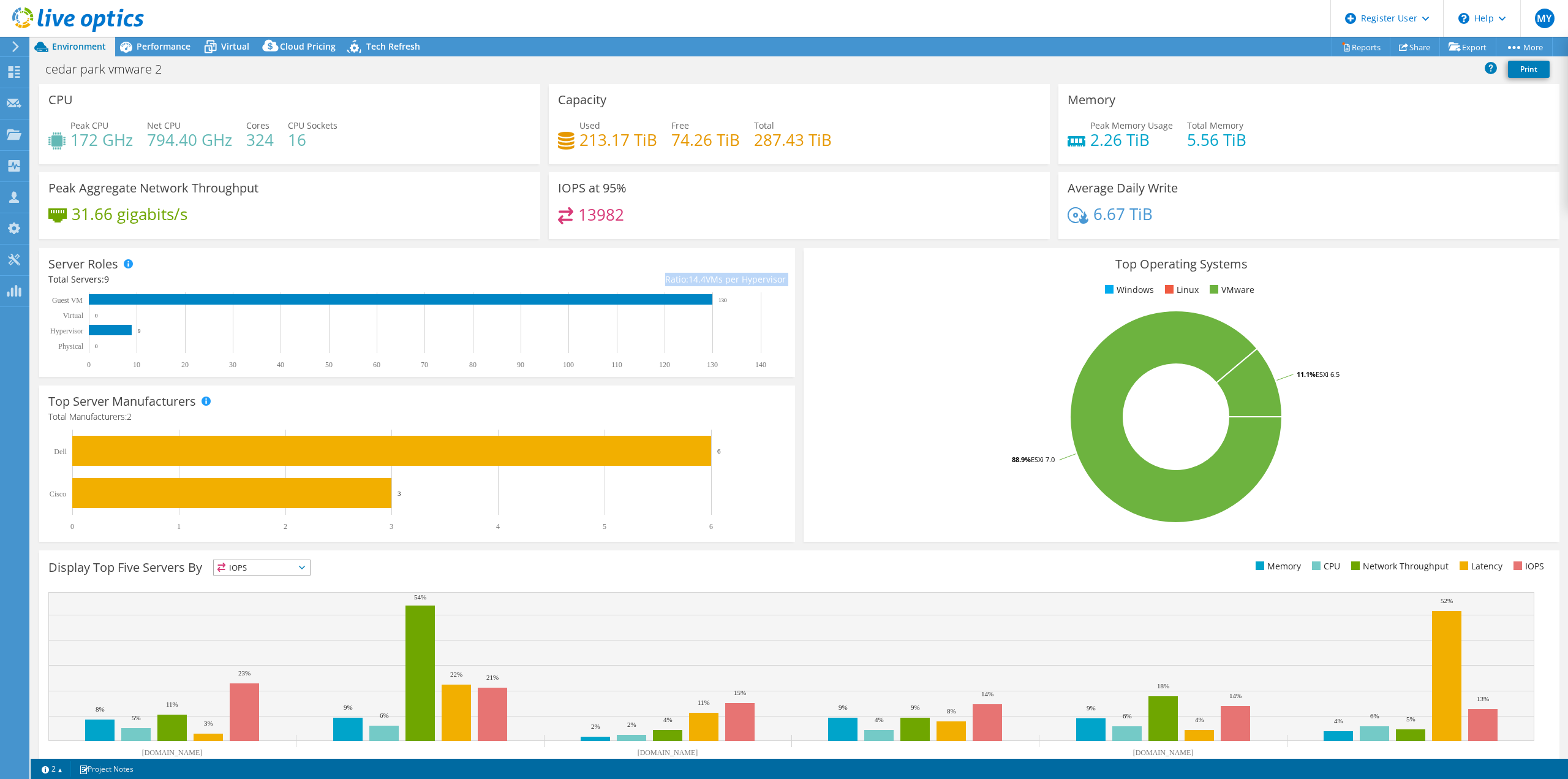
drag, startPoint x: 787, startPoint y: 277, endPoint x: 661, endPoint y: 273, distance: 126.1
click at [661, 273] on div "Server Roles Physical Servers represent bare metal servers that were targets of…" at bounding box center [417, 312] width 756 height 129
click at [661, 273] on div "Ratio: 14.4 VMs per Hypervisor" at bounding box center [601, 279] width 369 height 13
click at [720, 277] on div "Ratio: 14.4 VMs per Hypervisor" at bounding box center [601, 279] width 369 height 13
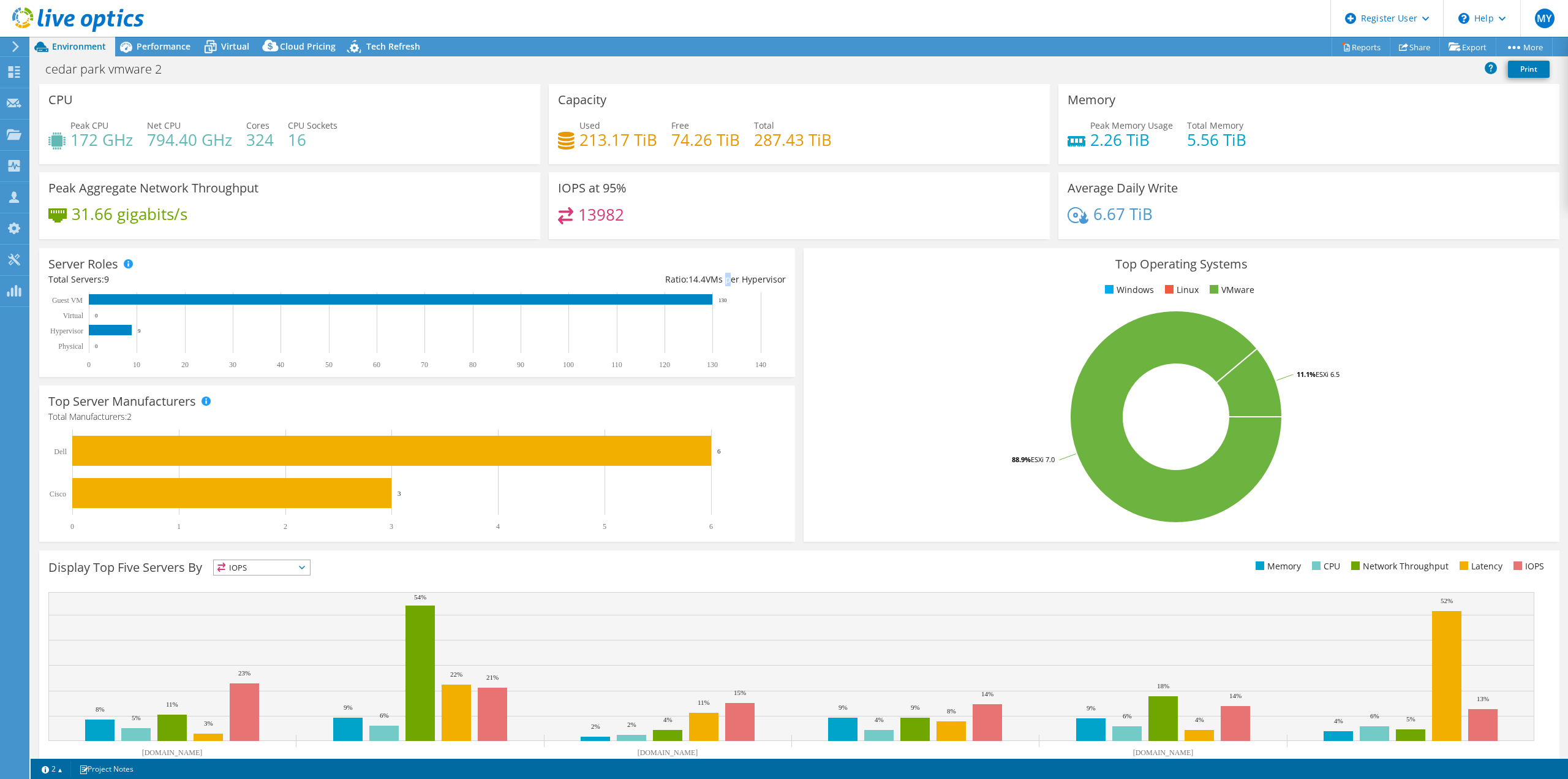
click at [720, 277] on div "Ratio: 14.4 VMs per Hypervisor" at bounding box center [601, 279] width 369 height 13
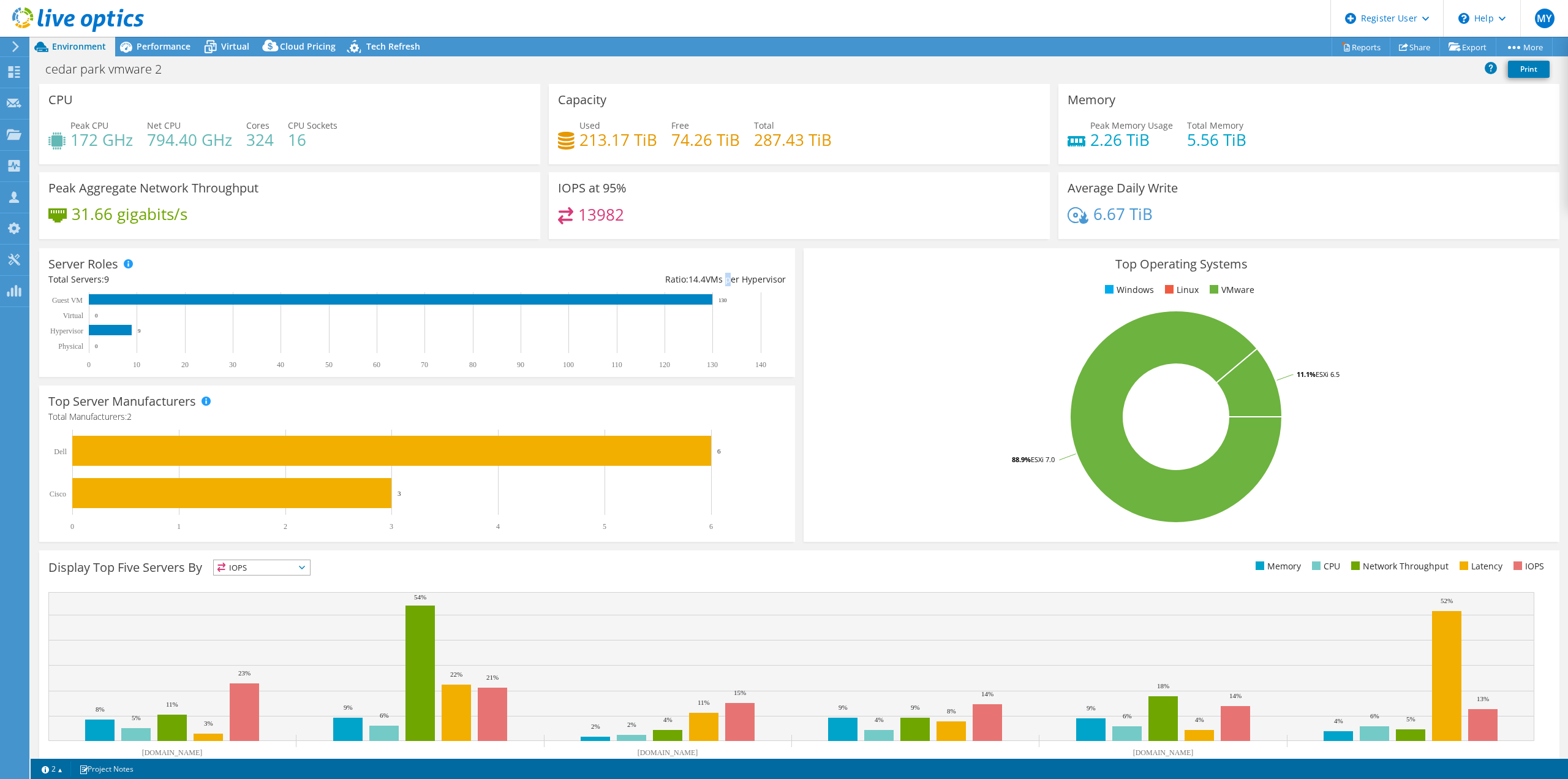
click at [720, 277] on div "Ratio: 14.4 VMs per Hypervisor" at bounding box center [601, 279] width 369 height 13
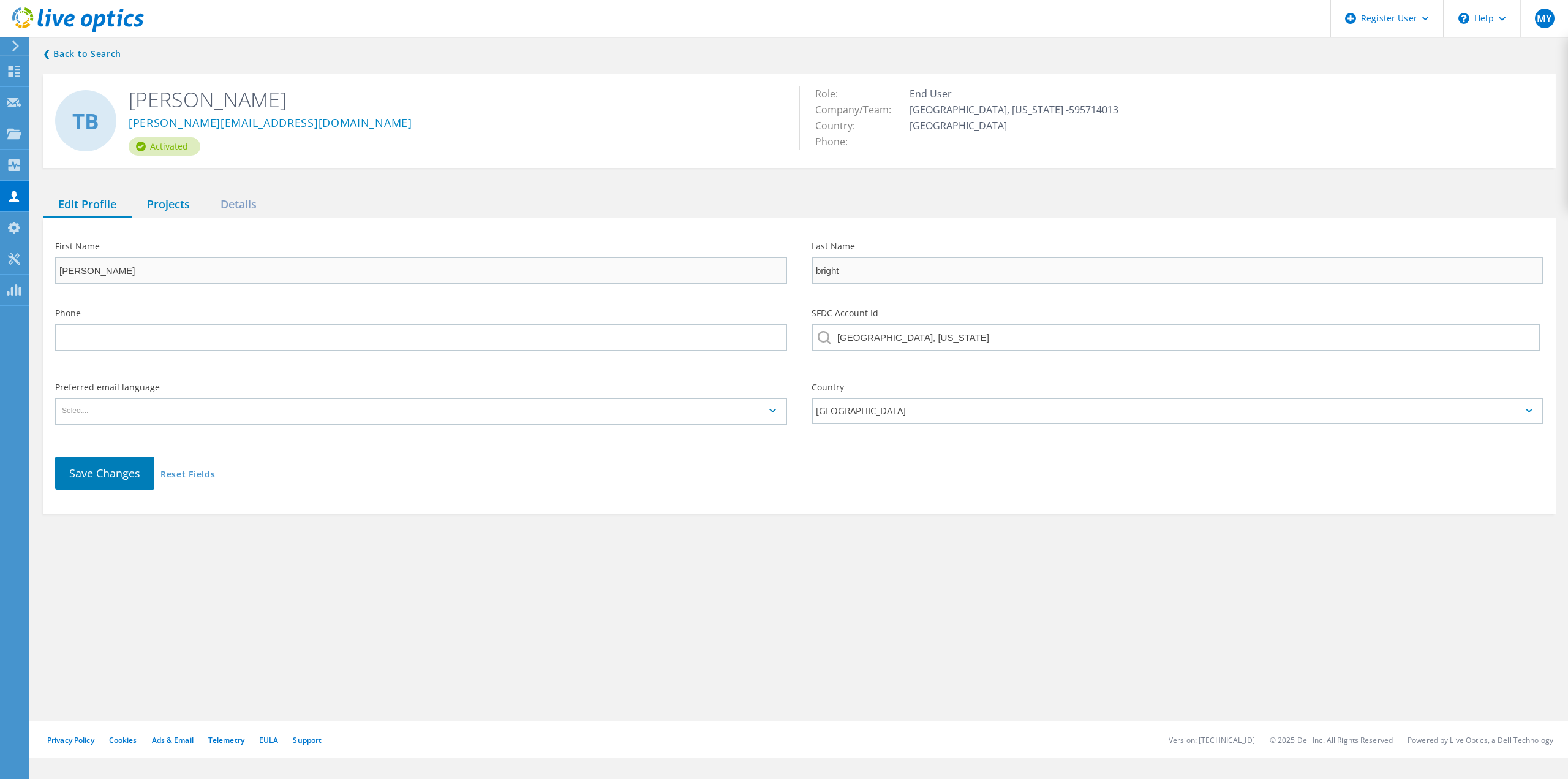
click at [165, 198] on div "Projects" at bounding box center [169, 205] width 74 height 25
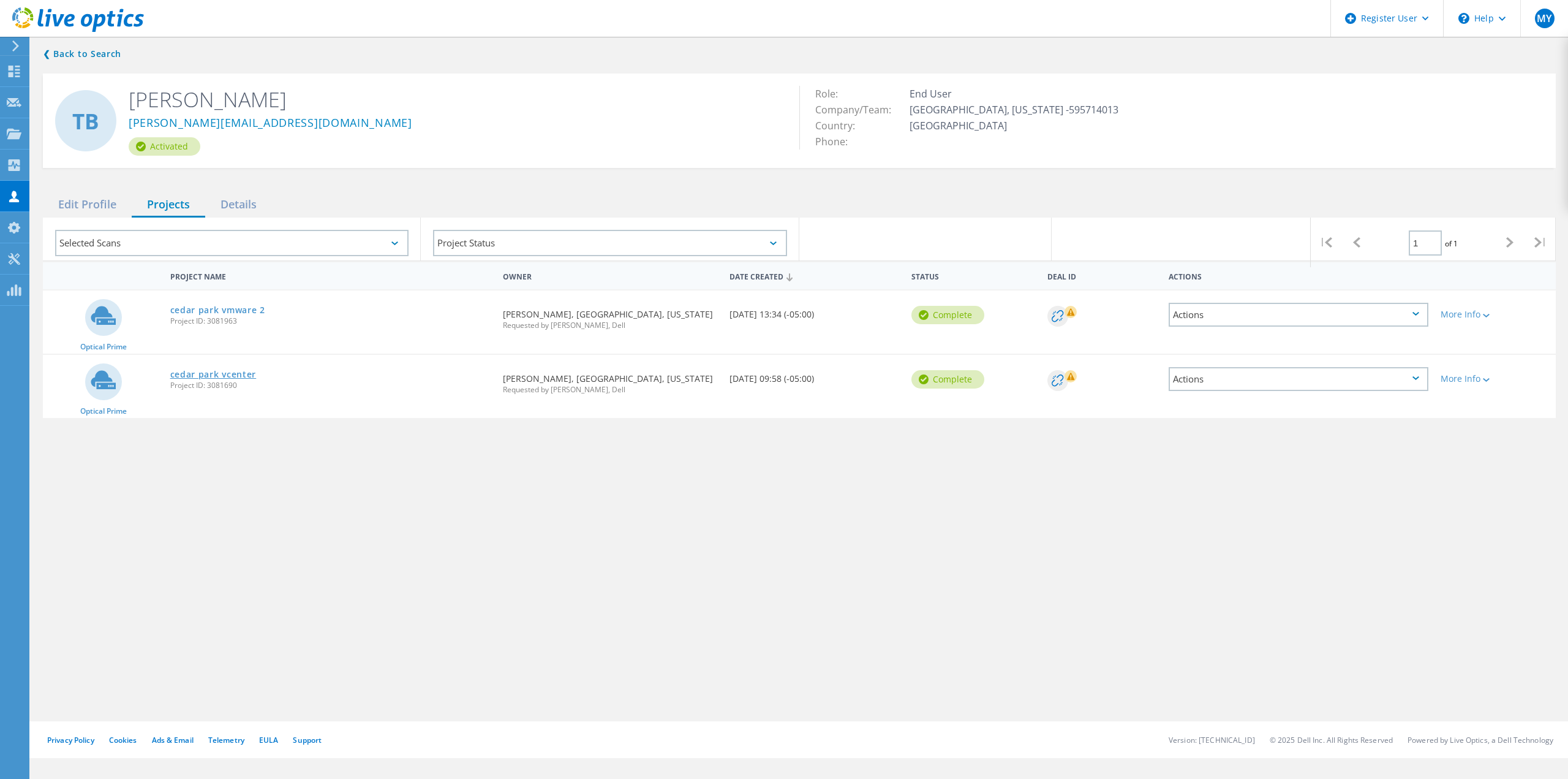
click at [229, 373] on link "cedar park vcenter" at bounding box center [213, 374] width 86 height 8
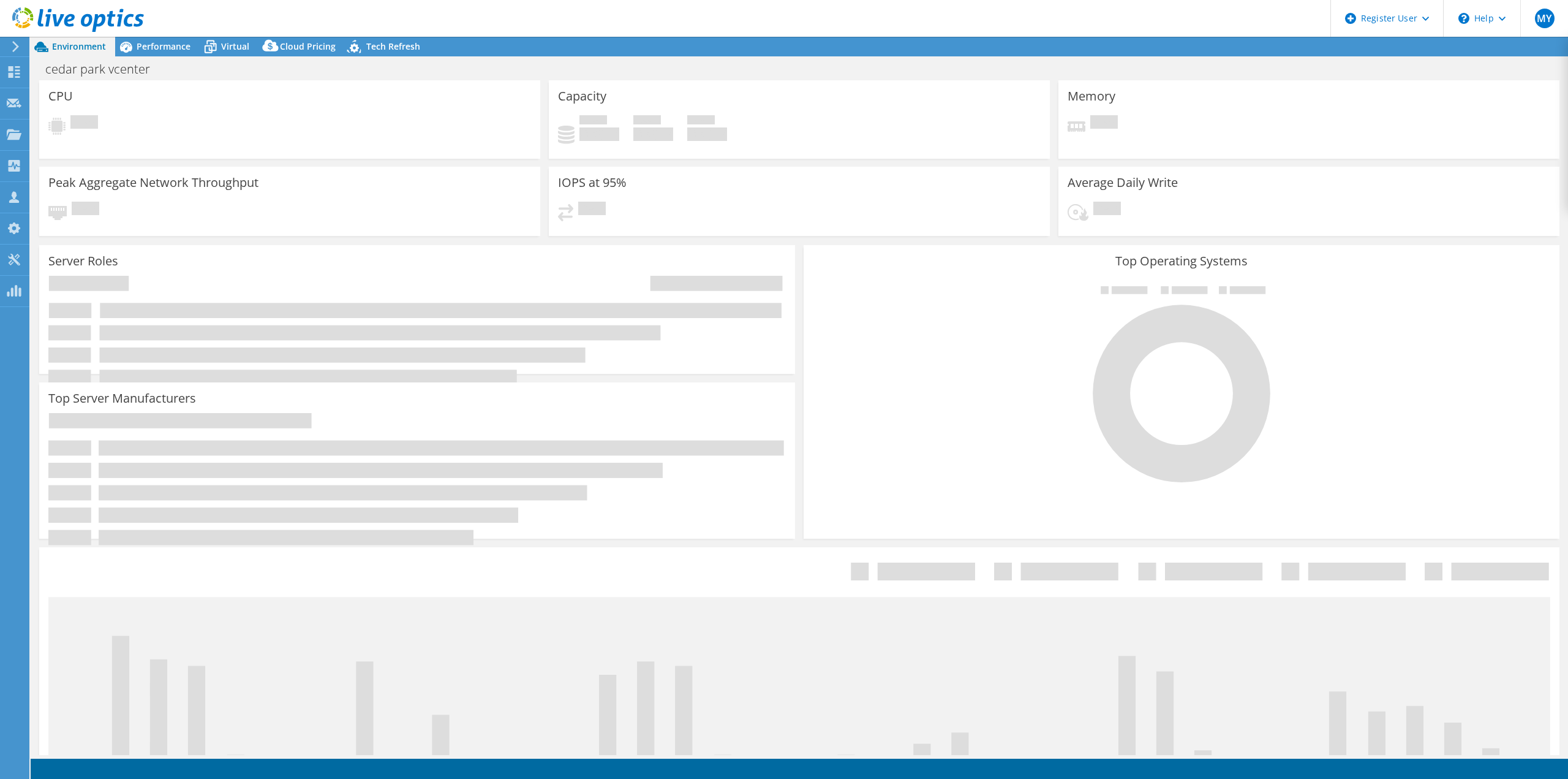
select select "USD"
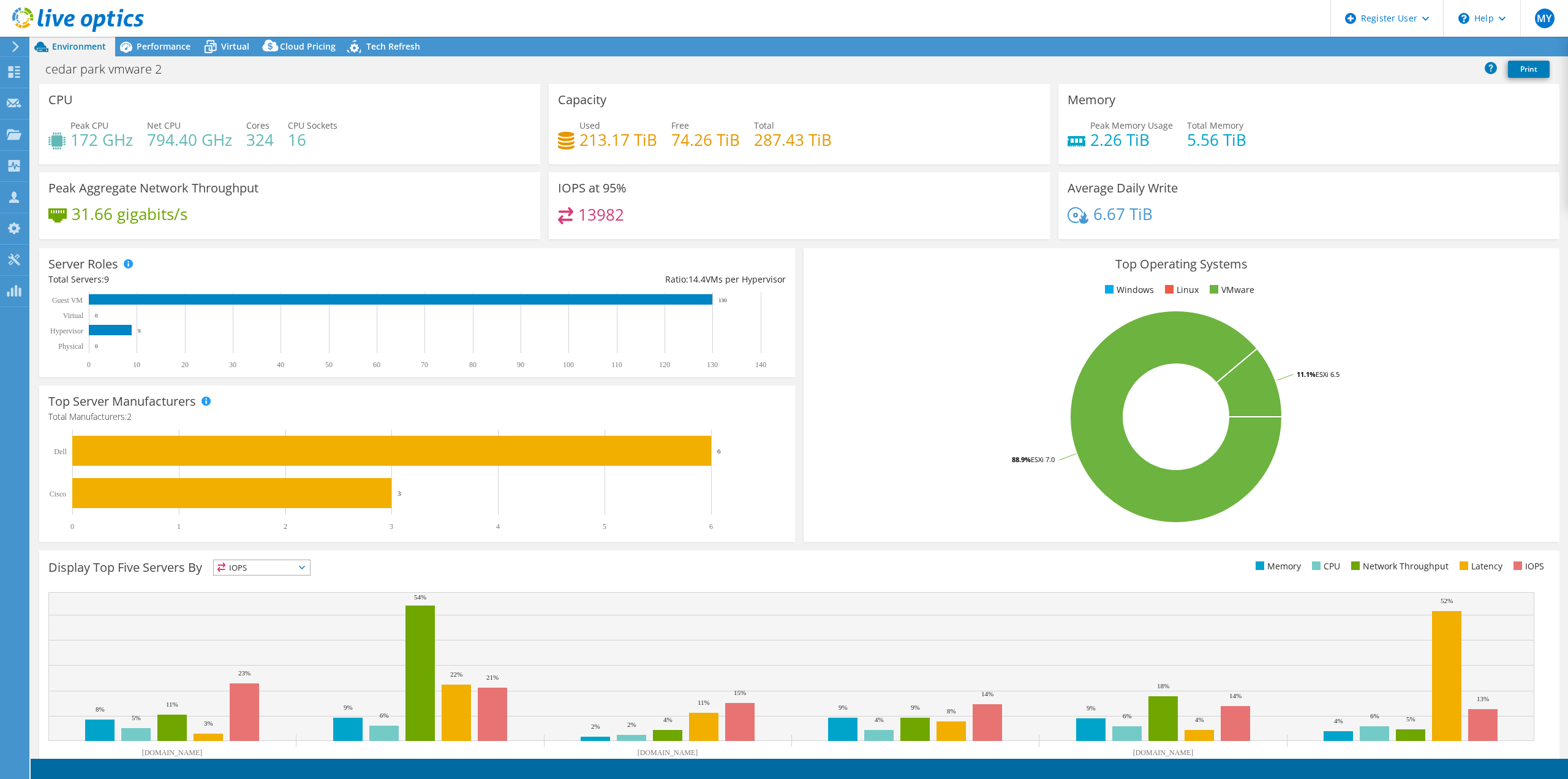
select select "USD"
